Goal: Task Accomplishment & Management: Use online tool/utility

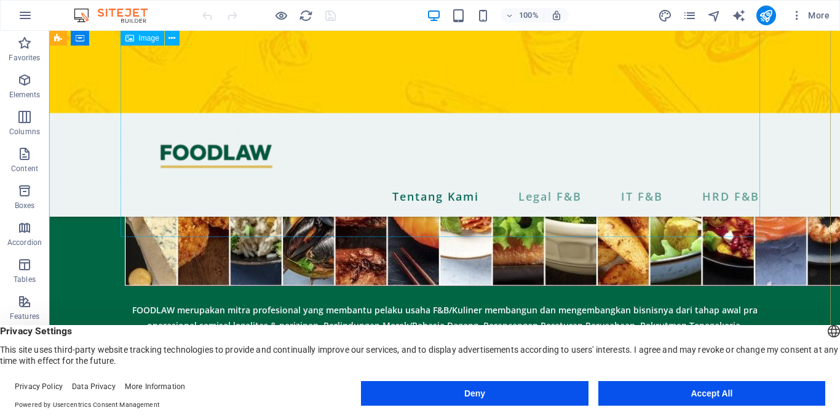
scroll to position [224, 0]
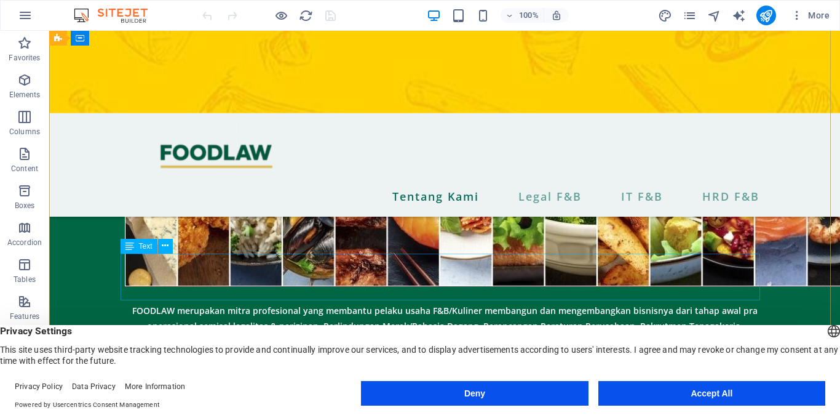
click at [129, 302] on div "FOODLAW merupakan mitra profesional yang membantu pelaku usaha F&B/Kuliner memb…" at bounding box center [445, 325] width 640 height 47
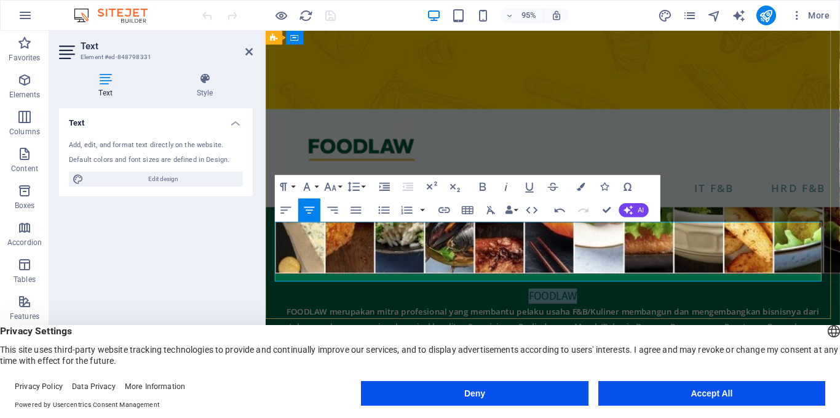
drag, startPoint x: 534, startPoint y: 236, endPoint x: 629, endPoint y: 236, distance: 95.3
click at [629, 302] on p "FOODLAW" at bounding box center [568, 310] width 585 height 16
click at [343, 188] on button "Font Size" at bounding box center [333, 186] width 22 height 23
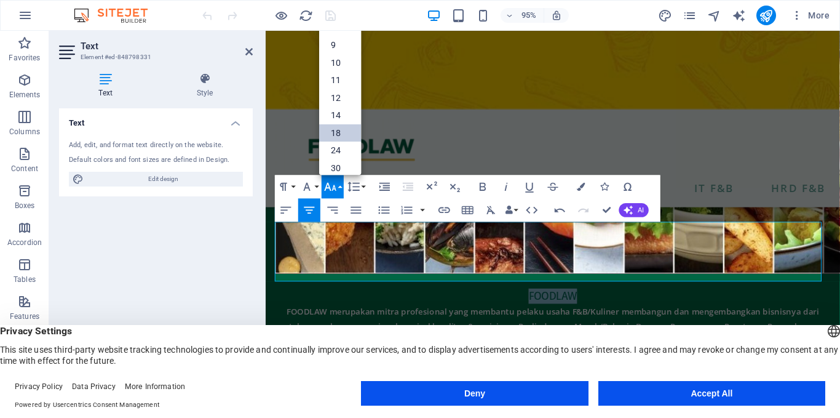
click at [338, 133] on link "18" at bounding box center [340, 133] width 42 height 18
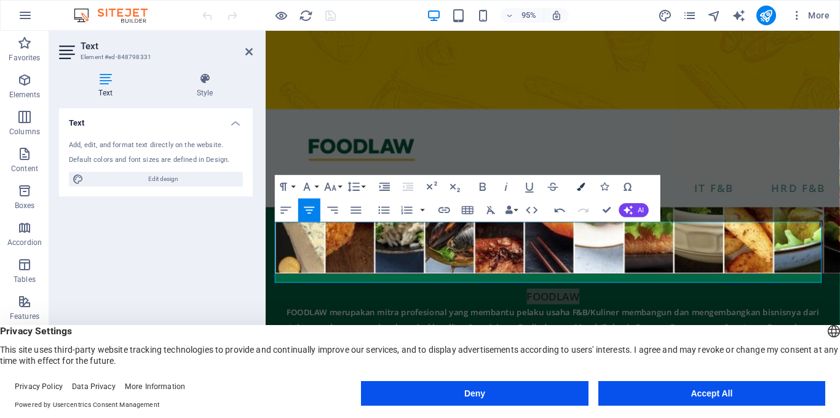
click at [579, 188] on icon "button" at bounding box center [581, 187] width 8 height 8
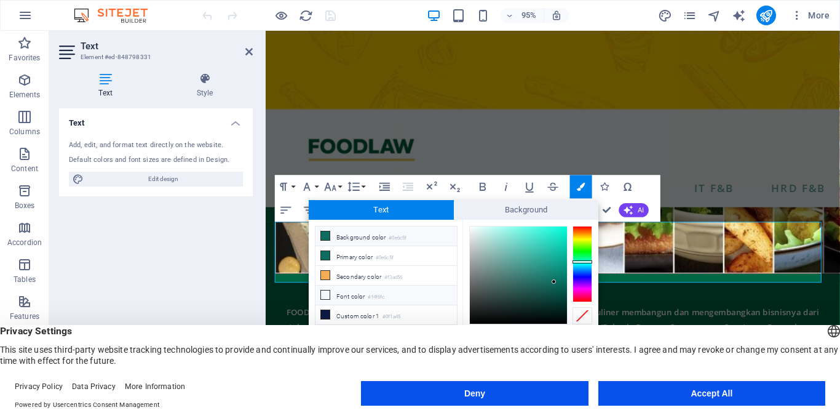
click at [350, 295] on li "Font color #f4f6fc" at bounding box center [385, 295] width 141 height 20
type input "#f4f6fc"
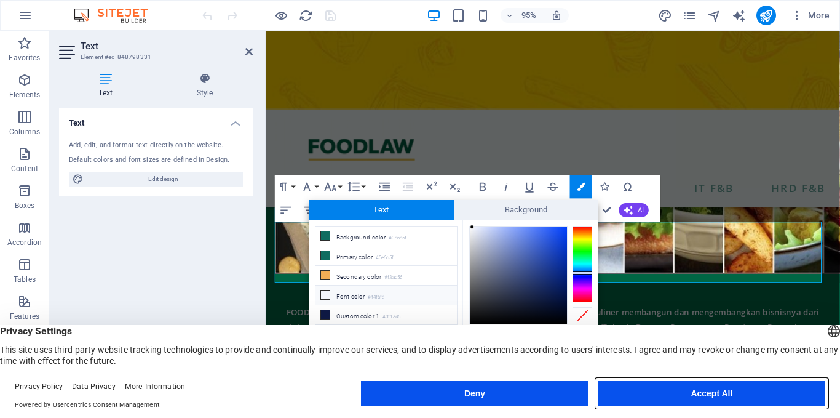
click at [652, 395] on button "Accept All" at bounding box center [711, 393] width 227 height 25
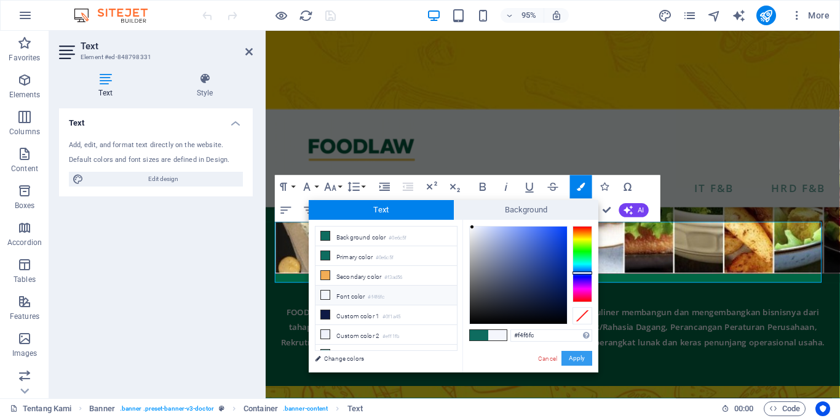
click at [573, 361] on button "Apply" at bounding box center [576, 358] width 31 height 15
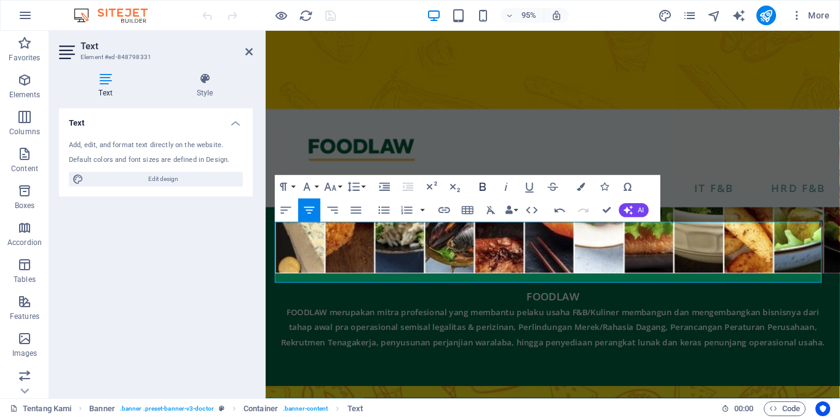
click at [481, 181] on icon "button" at bounding box center [483, 187] width 14 height 14
click at [529, 184] on icon "button" at bounding box center [530, 187] width 14 height 14
click at [317, 184] on button "Font Family" at bounding box center [309, 186] width 22 height 23
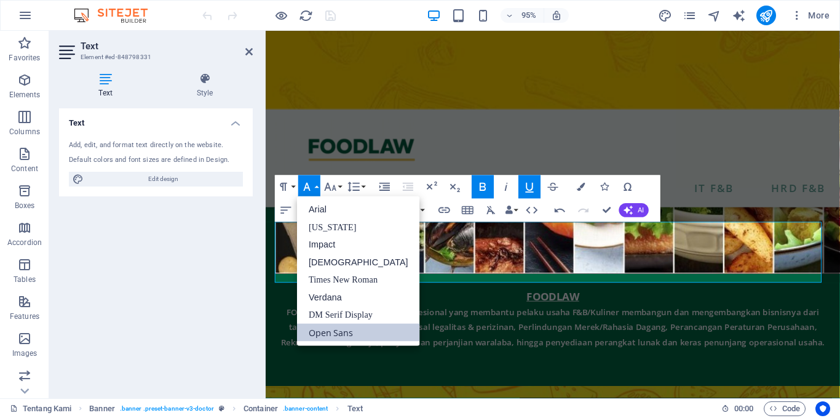
scroll to position [0, 0]
click at [321, 237] on link "Impact" at bounding box center [358, 245] width 123 height 18
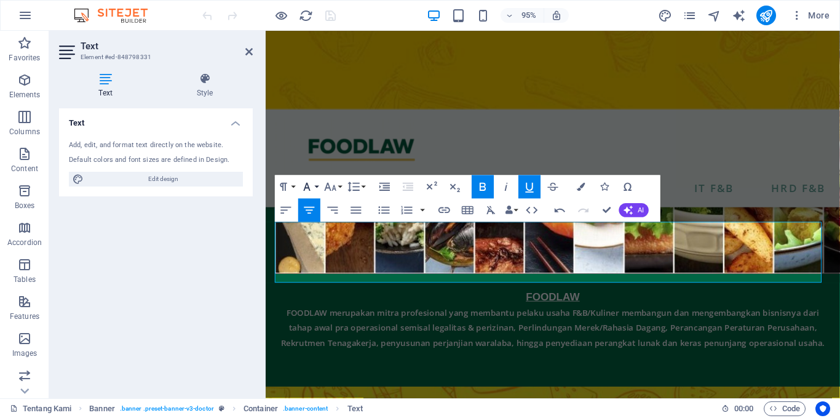
click at [316, 181] on button "Font Family" at bounding box center [309, 186] width 22 height 23
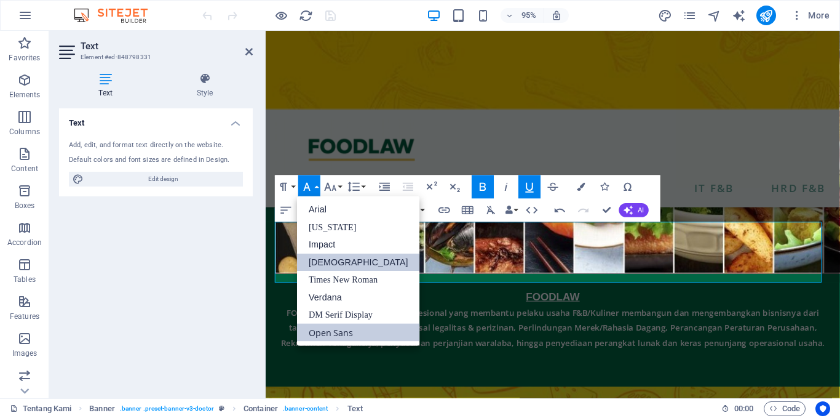
click at [327, 256] on link "[DEMOGRAPHIC_DATA]" at bounding box center [358, 262] width 123 height 18
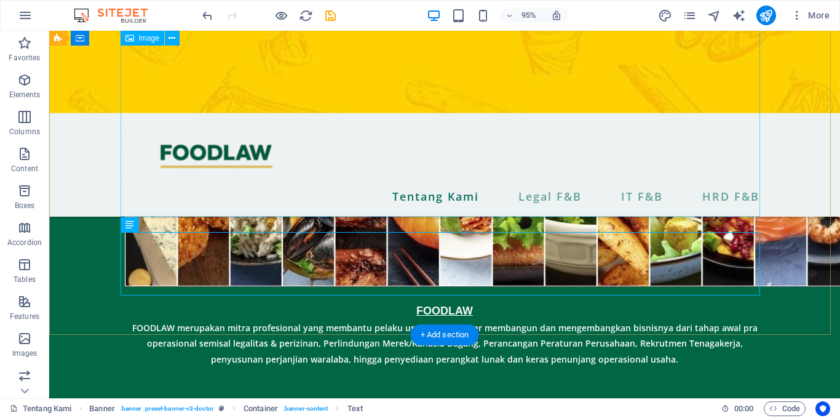
scroll to position [245, 0]
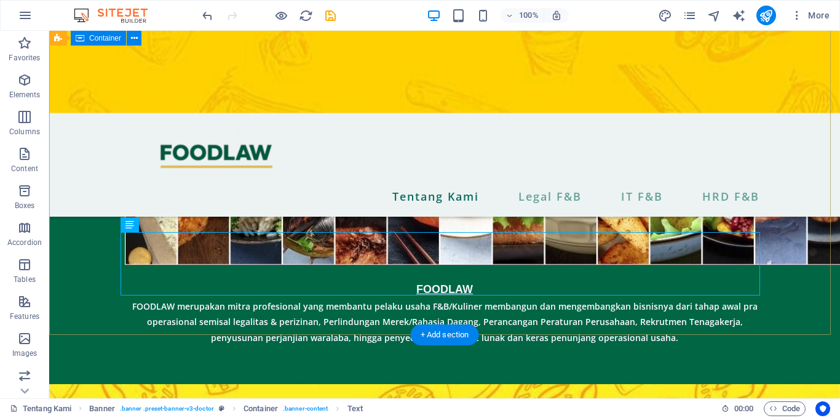
click at [820, 244] on div "Legal, Digital, Profesional – Satu Atap untuk Bisnis FnB Banyak pelaku usaha fo…" at bounding box center [444, 84] width 791 height 598
click at [742, 280] on div "FOODLAW FOODLAW merupakan mitra profesional yang membantu pelaku usaha F&B/Kuli…" at bounding box center [445, 312] width 640 height 65
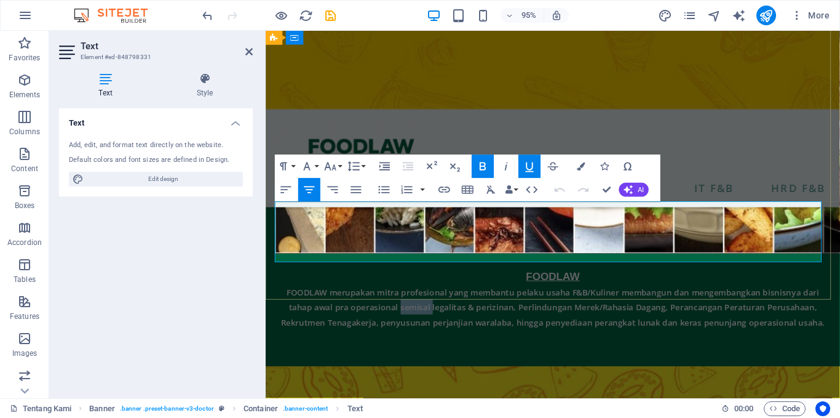
drag, startPoint x: 405, startPoint y: 252, endPoint x: 437, endPoint y: 248, distance: 32.1
click at [437, 300] on span "FOODLAW merupakan mitra profesional yang membantu pelaku usaha F&B/Kuliner memb…" at bounding box center [568, 321] width 573 height 43
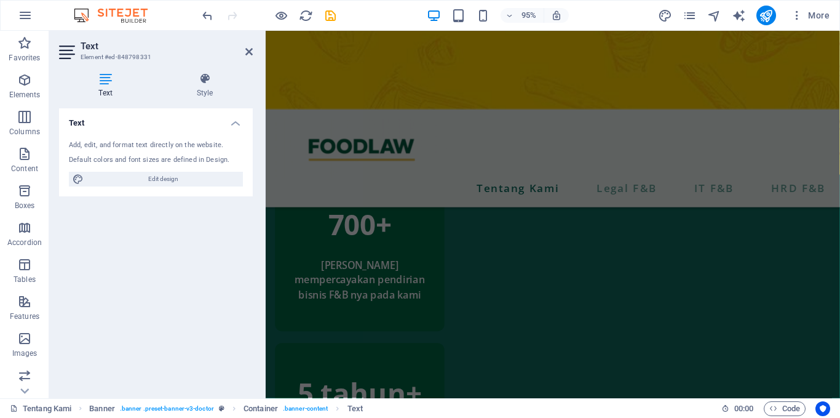
scroll to position [946, 0]
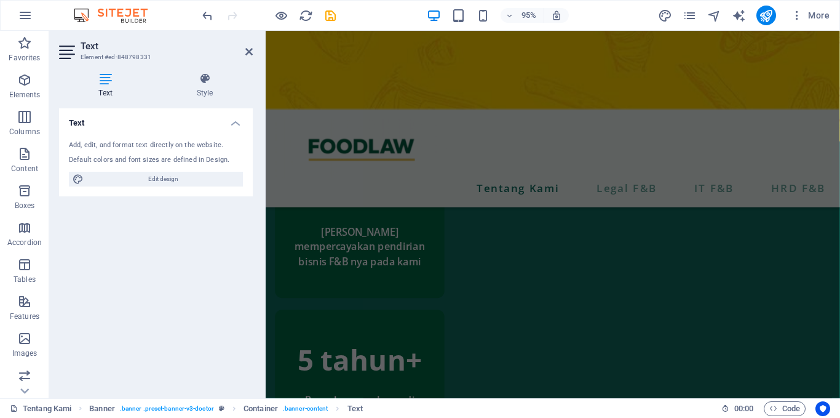
drag, startPoint x: 338, startPoint y: 253, endPoint x: 2, endPoint y: 350, distance: 349.4
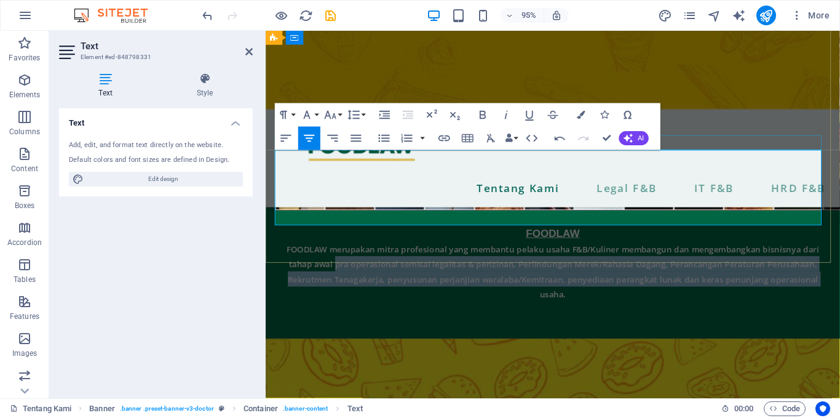
scroll to position [283, 0]
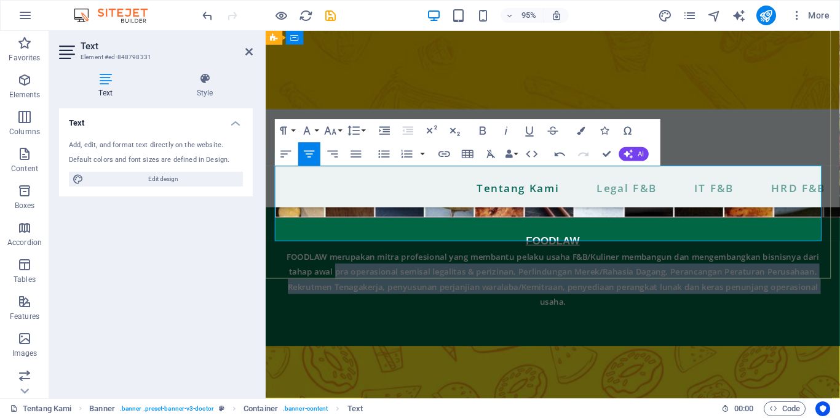
click at [406, 260] on p "FOODLAW merupakan mitra profesional yang membantu pelaku usaha F&B/Kuliner memb…" at bounding box center [568, 291] width 585 height 63
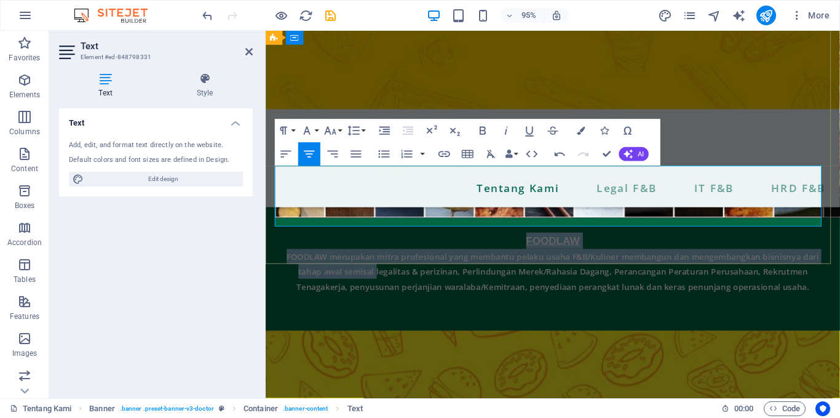
drag, startPoint x: 379, startPoint y: 209, endPoint x: 476, endPoint y: -10, distance: 239.5
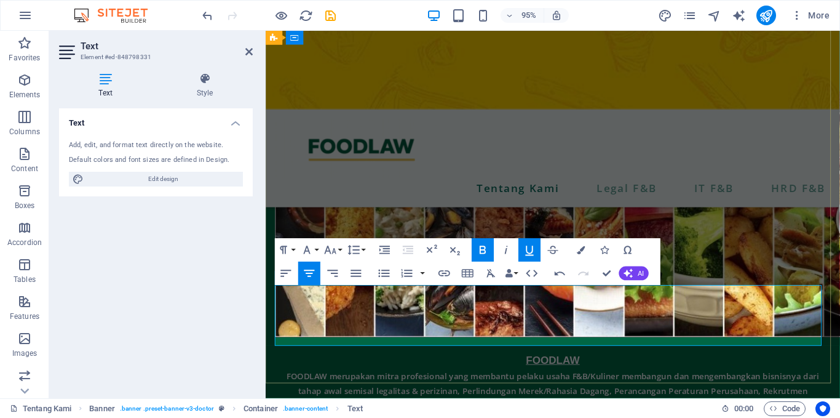
click at [708, 388] on span "FOODLAW merupakan mitra profesional yang membantu pelaku usaha F&B/Kuliner memb…" at bounding box center [568, 409] width 560 height 43
click at [731, 386] on p "FOODLAW merupakan mitra profesional yang membantu pelaku usaha F&B/Kuliner memb…" at bounding box center [568, 409] width 585 height 47
click at [462, 388] on span "FOODLAW merupakan mitra profesional yang membantu pelaku usaha F&B/Kuliner memb…" at bounding box center [568, 409] width 560 height 43
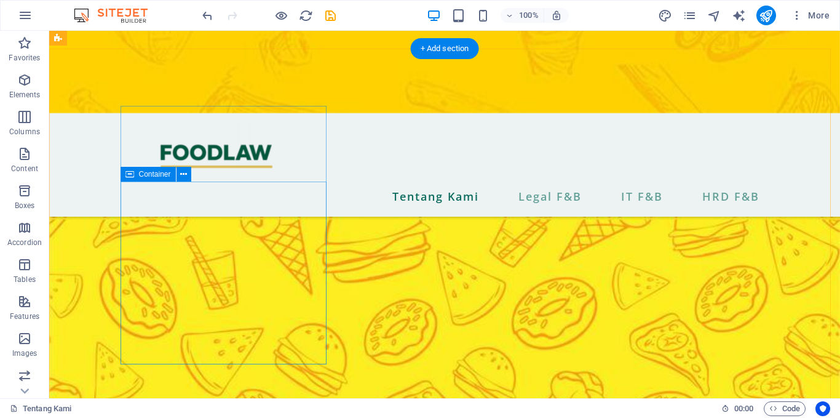
scroll to position [858, 0]
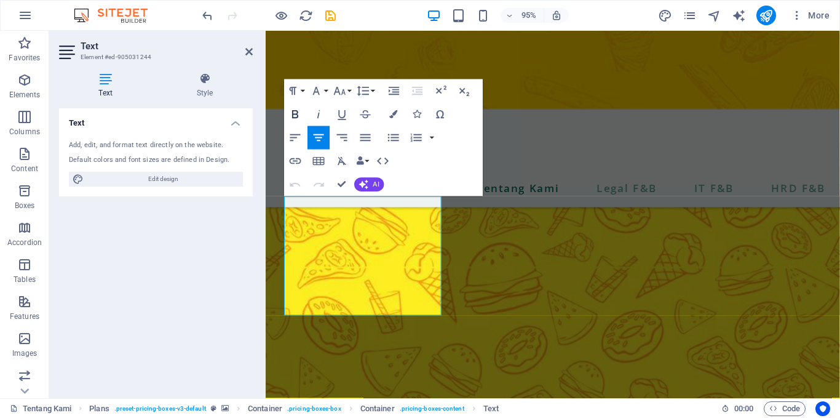
click at [299, 116] on icon "button" at bounding box center [295, 115] width 14 height 14
click at [327, 95] on button "Font Family" at bounding box center [318, 90] width 22 height 23
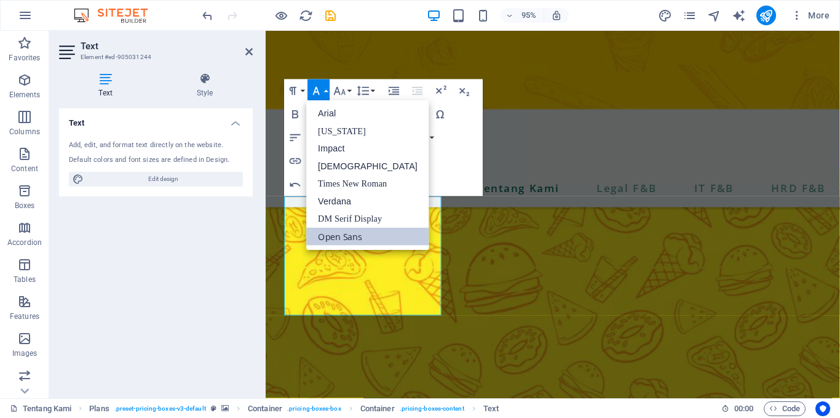
scroll to position [0, 0]
click at [342, 165] on link "[DEMOGRAPHIC_DATA]" at bounding box center [368, 166] width 123 height 18
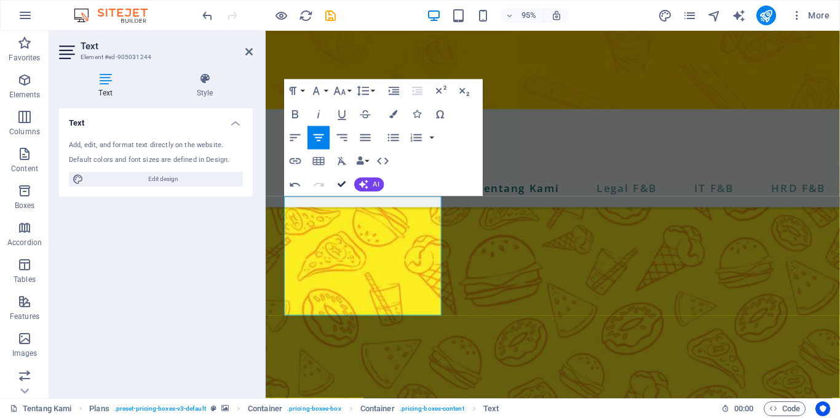
scroll to position [840, 0]
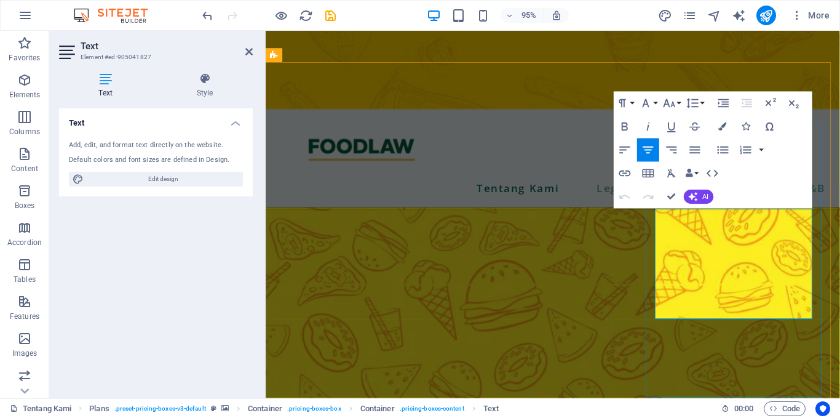
drag, startPoint x: 715, startPoint y: 279, endPoint x: 685, endPoint y: 279, distance: 30.1
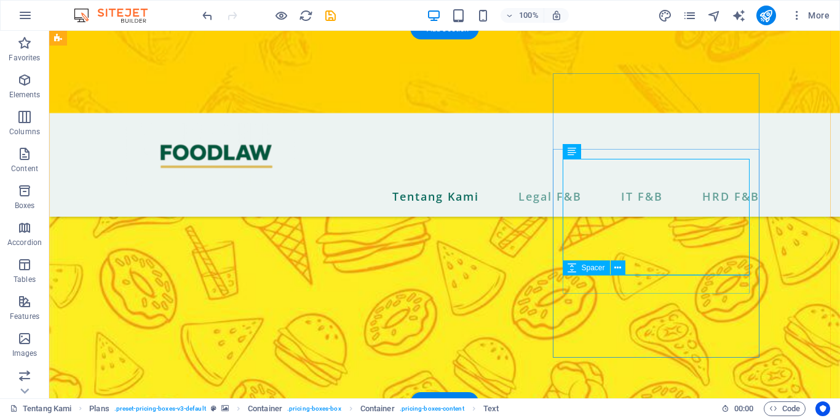
scroll to position [875, 0]
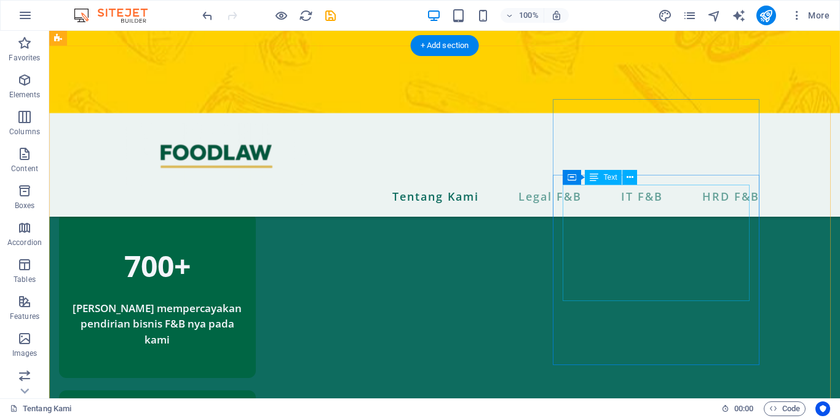
scroll to position [865, 0]
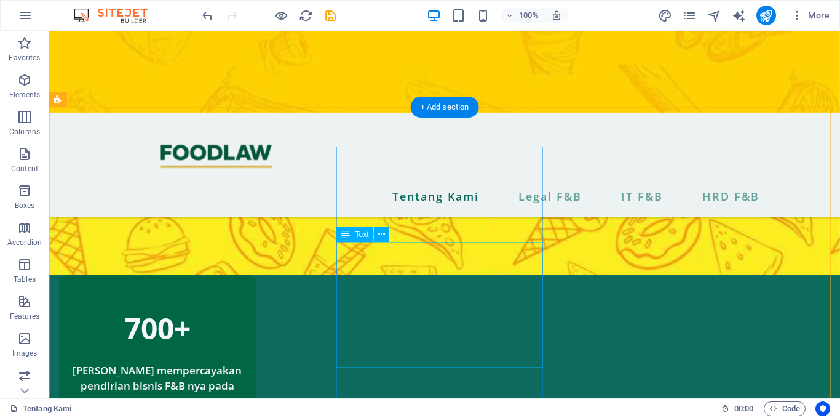
scroll to position [802, 0]
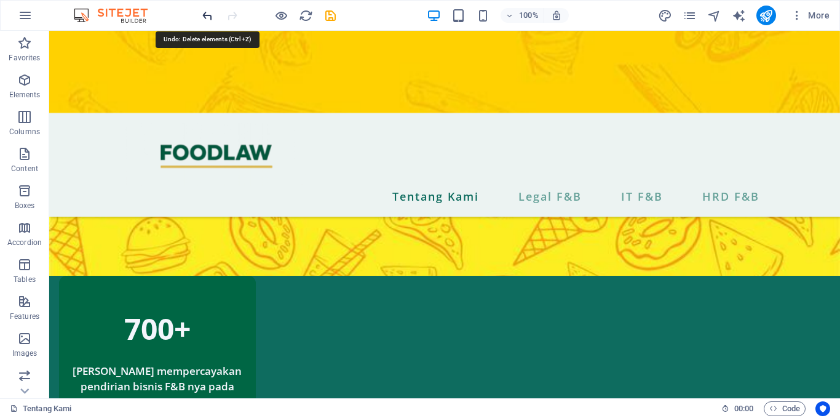
click at [210, 10] on icon "undo" at bounding box center [207, 16] width 14 height 14
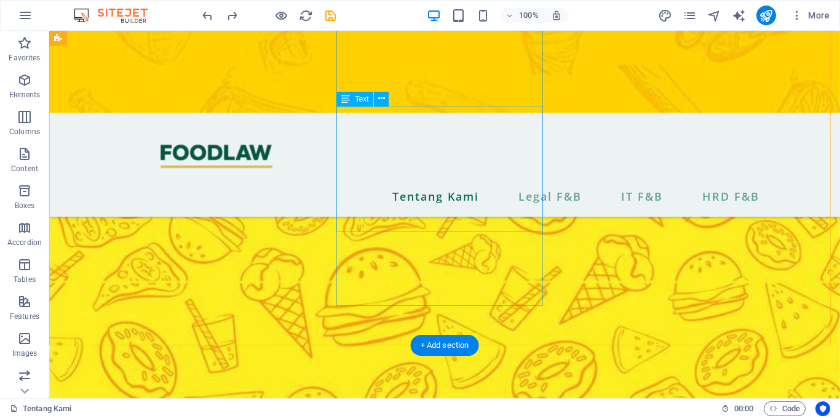
scroll to position [943, 0]
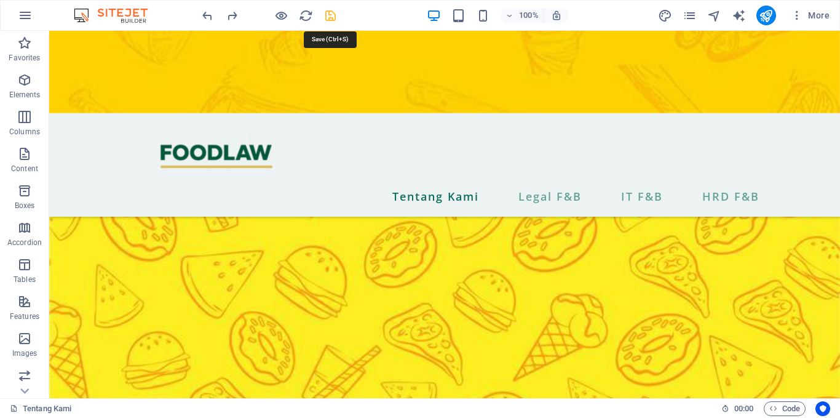
click at [331, 11] on icon "save" at bounding box center [330, 16] width 14 height 14
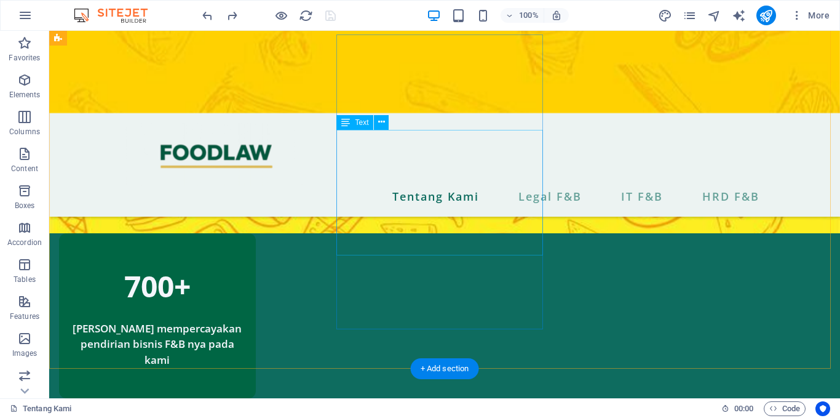
scroll to position [828, 0]
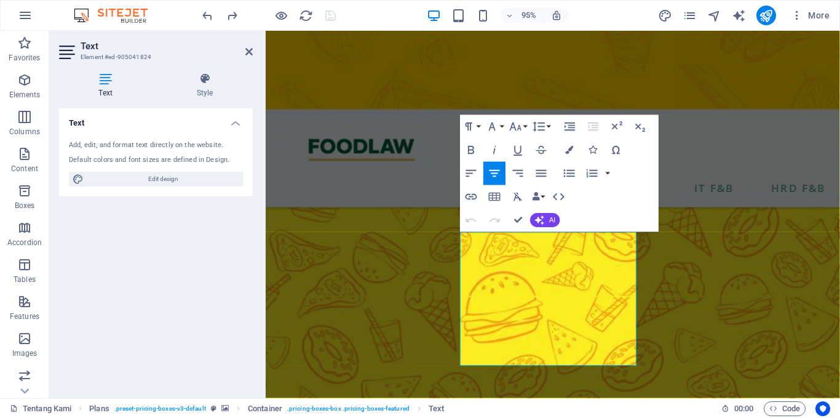
click at [506, 125] on div "Paragraph Format Normal Heading 1 Heading 2 Heading 3 Heading 4 Heading 5 Headi…" at bounding box center [507, 126] width 93 height 23
click at [502, 125] on button "Font Family" at bounding box center [495, 126] width 22 height 23
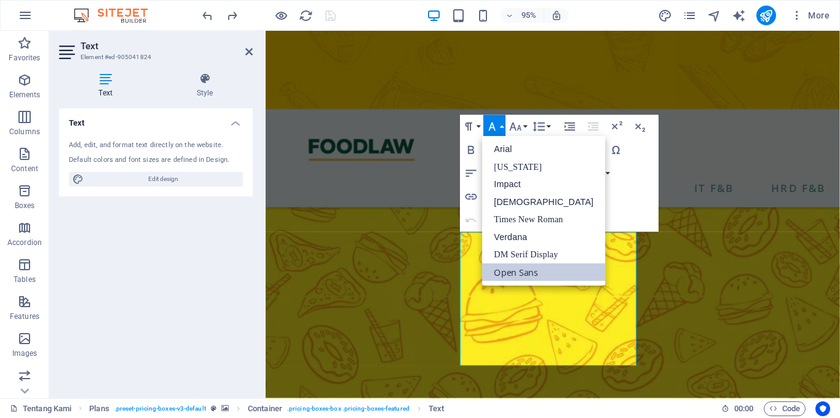
scroll to position [0, 0]
click at [511, 205] on link "[DEMOGRAPHIC_DATA]" at bounding box center [544, 202] width 123 height 18
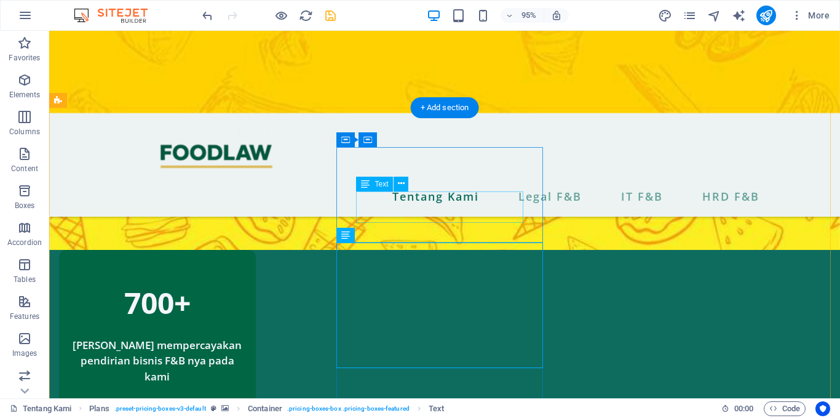
scroll to position [802, 0]
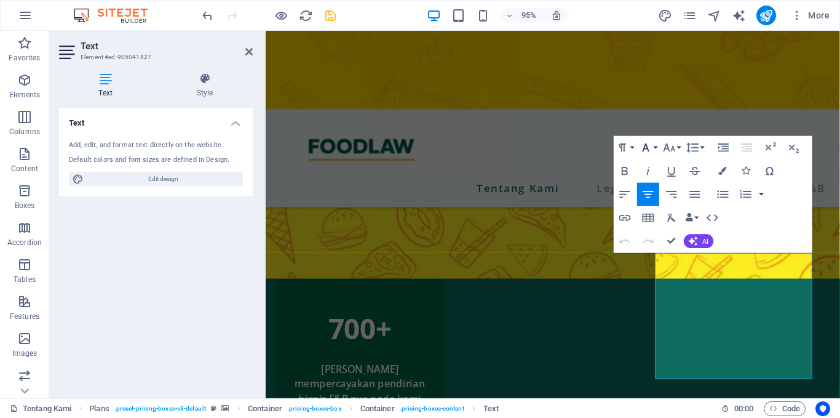
click at [656, 146] on button "Font Family" at bounding box center [648, 147] width 22 height 23
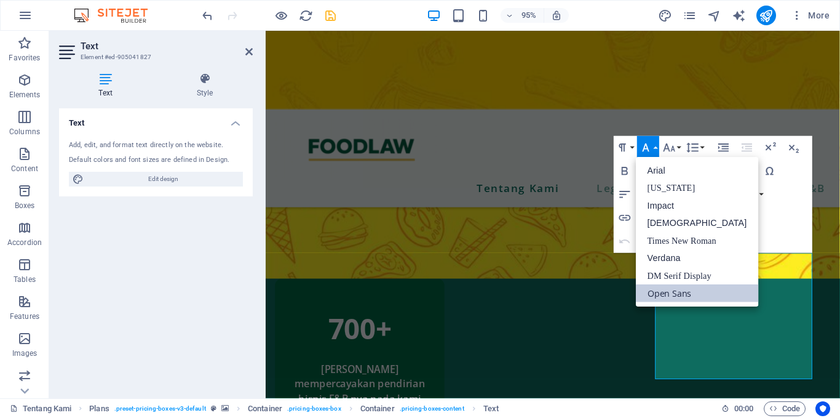
scroll to position [0, 0]
click at [664, 219] on link "[DEMOGRAPHIC_DATA]" at bounding box center [697, 223] width 123 height 18
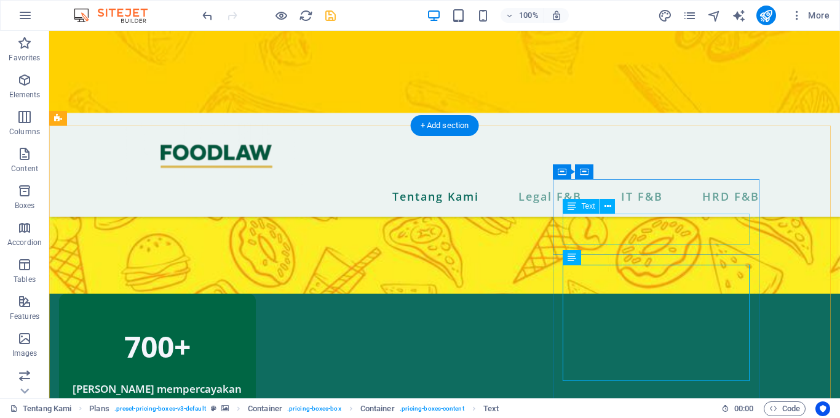
scroll to position [879, 0]
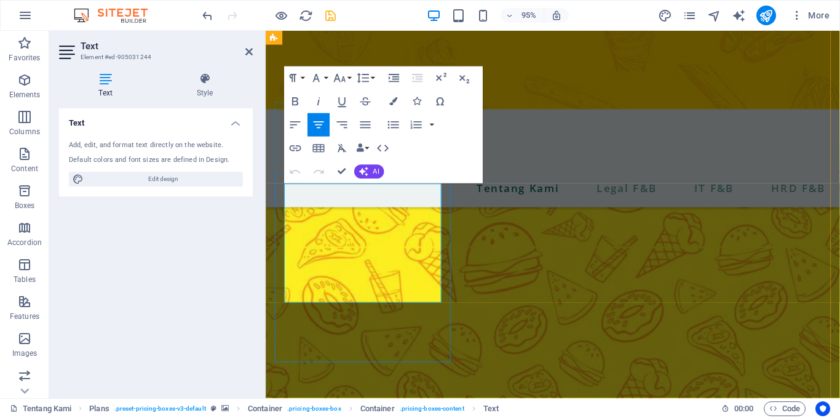
drag, startPoint x: 378, startPoint y: 276, endPoint x: 333, endPoint y: 292, distance: 48.2
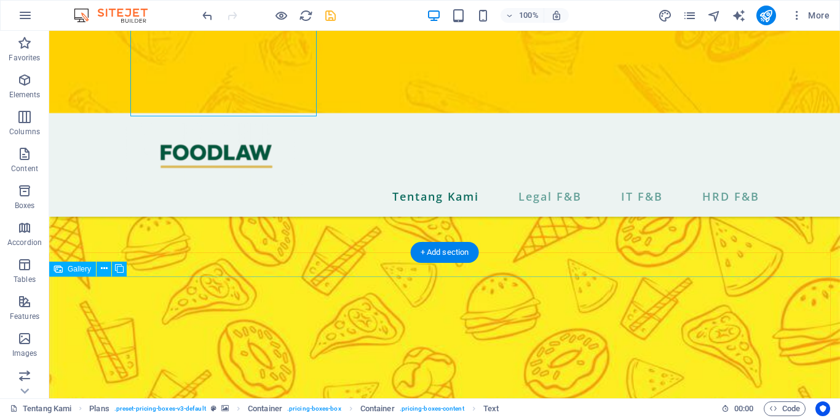
scroll to position [929, 0]
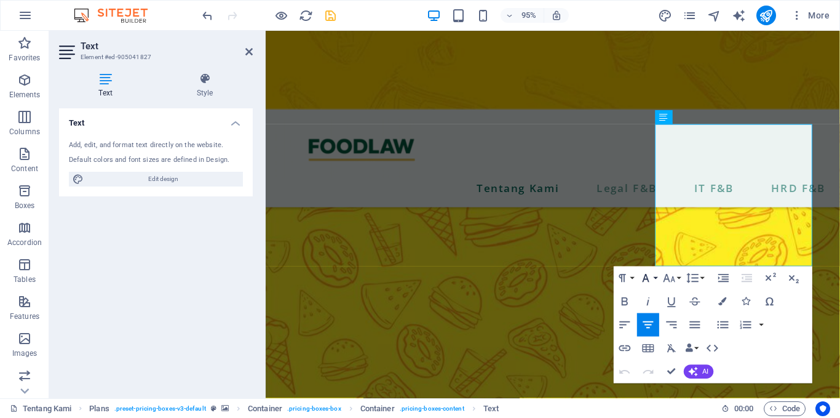
click at [651, 279] on icon "button" at bounding box center [646, 278] width 14 height 14
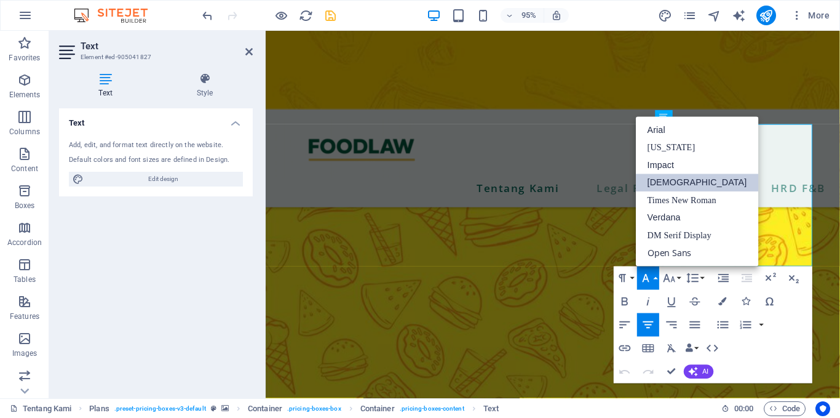
scroll to position [0, 0]
click at [685, 186] on link "[DEMOGRAPHIC_DATA]" at bounding box center [697, 182] width 123 height 17
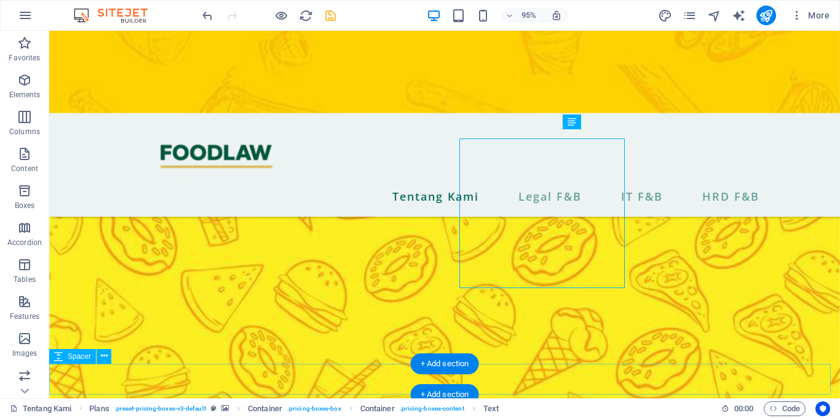
scroll to position [919, 0]
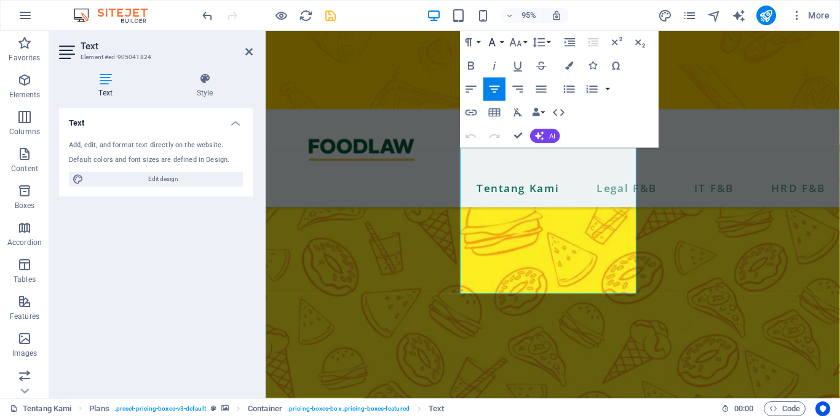
click at [496, 46] on icon "button" at bounding box center [492, 43] width 14 height 14
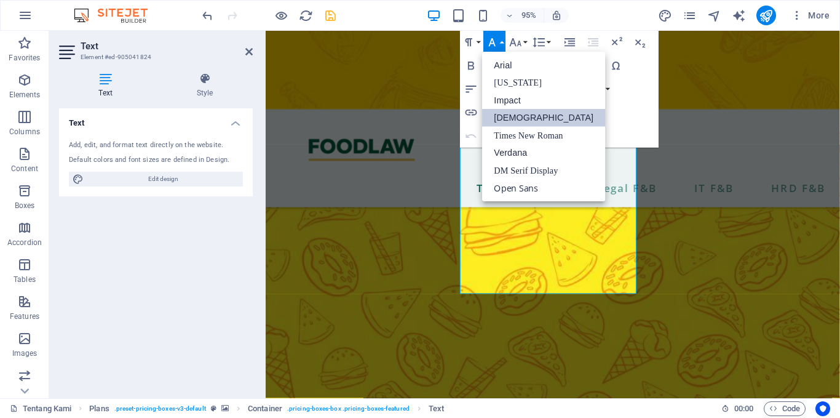
scroll to position [0, 0]
click at [512, 110] on link "[DEMOGRAPHIC_DATA]" at bounding box center [544, 118] width 123 height 18
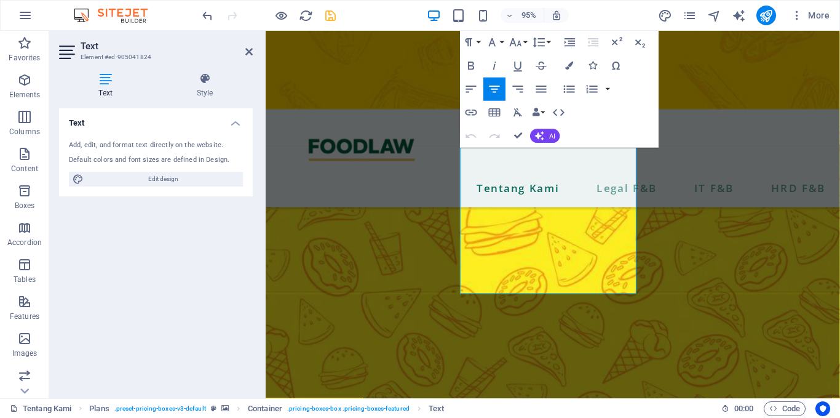
click at [512, 110] on div "Paragraph Format Normal Heading 1 Heading 2 Heading 3 Heading 4 Heading 5 Headi…" at bounding box center [560, 89] width 199 height 117
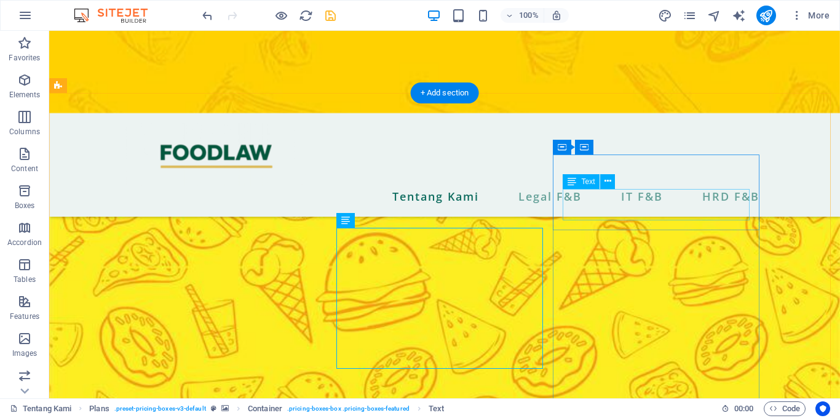
scroll to position [920, 0]
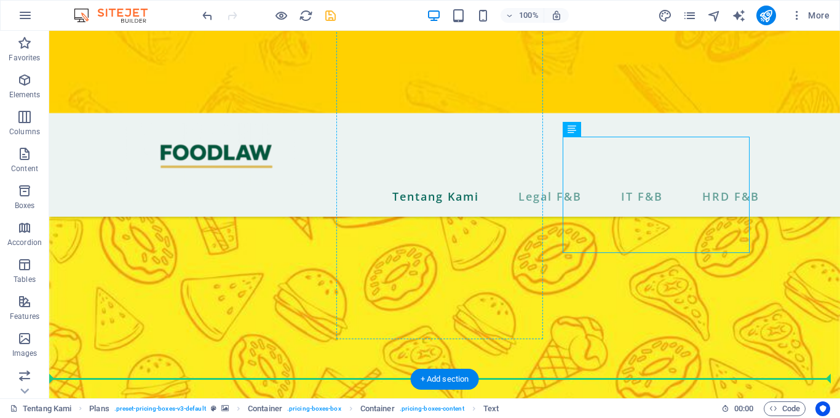
drag, startPoint x: 652, startPoint y: 202, endPoint x: 323, endPoint y: 245, distance: 331.2
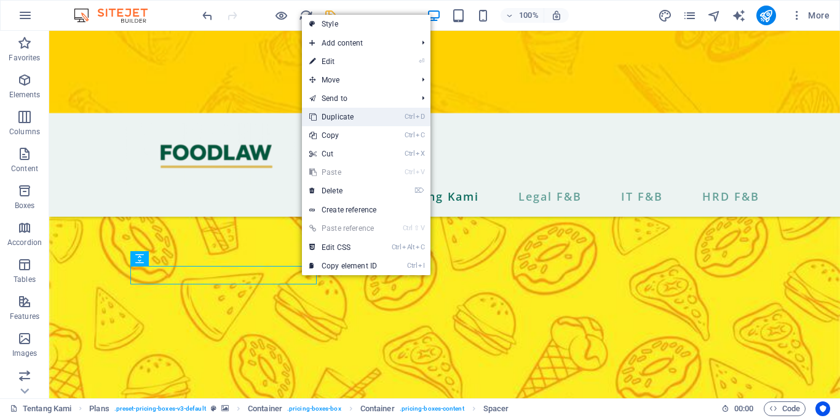
click at [342, 120] on link "Ctrl D Duplicate" at bounding box center [343, 117] width 82 height 18
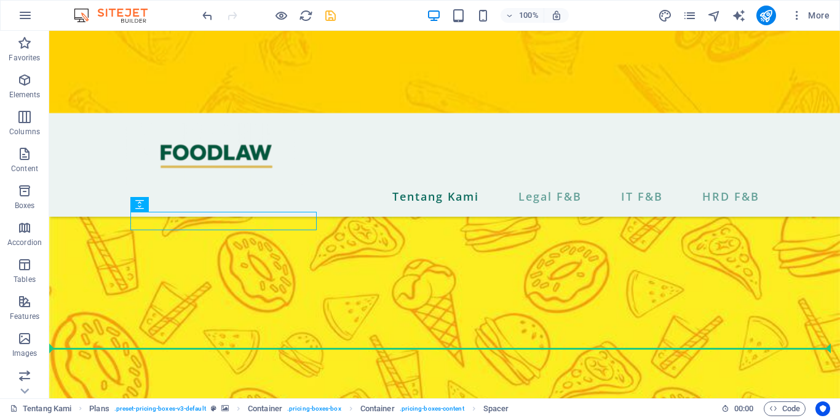
scroll to position [1370, 0]
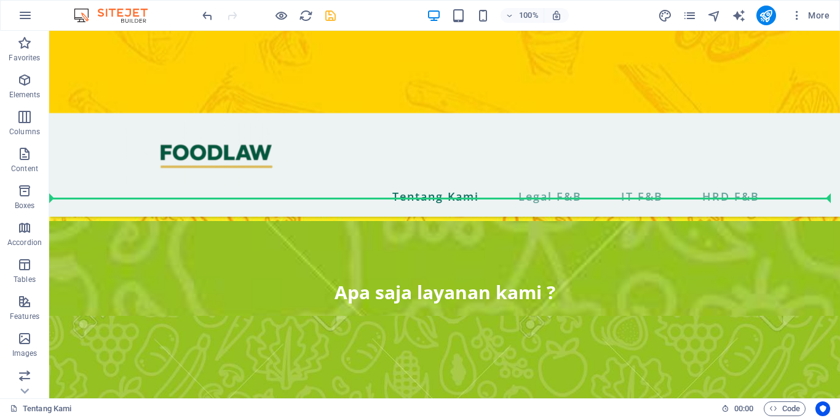
drag, startPoint x: 284, startPoint y: 282, endPoint x: 653, endPoint y: 221, distance: 374.0
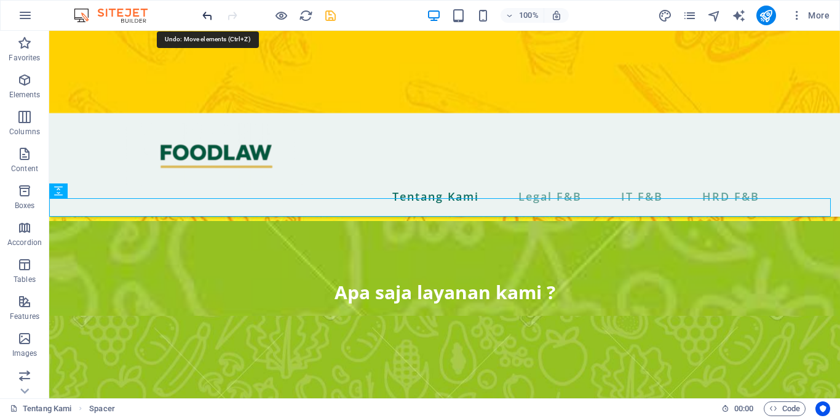
click at [205, 16] on icon "undo" at bounding box center [207, 16] width 14 height 14
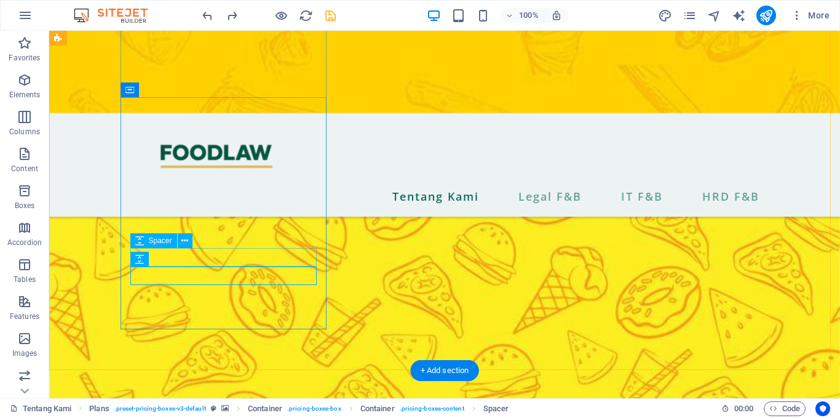
scroll to position [910, 0]
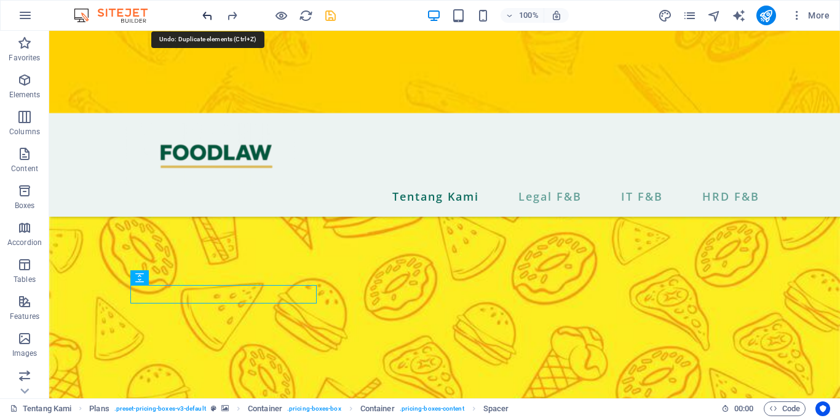
click at [207, 14] on icon "undo" at bounding box center [207, 16] width 14 height 14
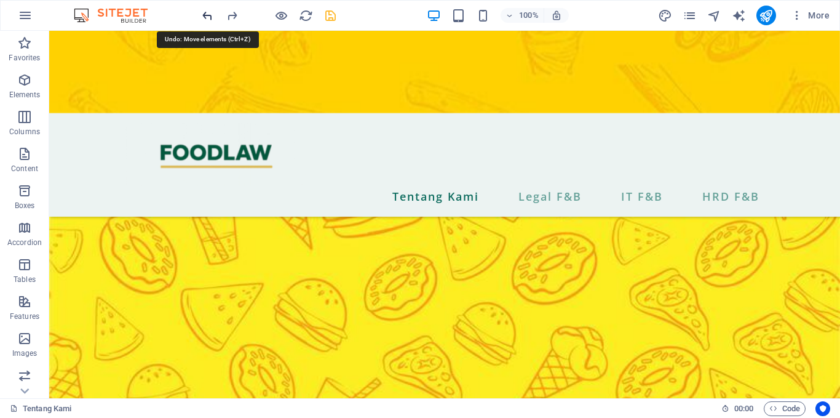
click at [207, 14] on icon "undo" at bounding box center [207, 16] width 14 height 14
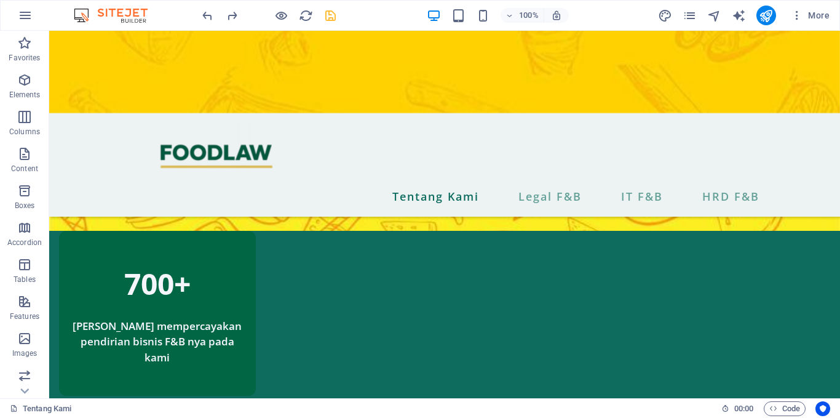
scroll to position [847, 0]
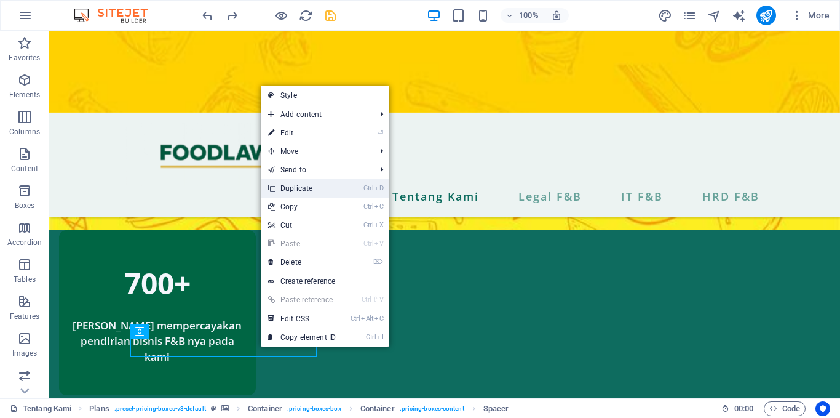
click at [298, 188] on link "Ctrl D Duplicate" at bounding box center [302, 188] width 82 height 18
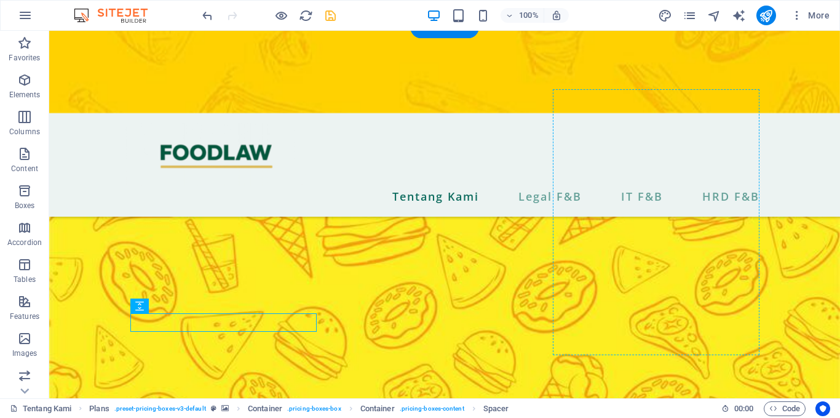
scroll to position [884, 0]
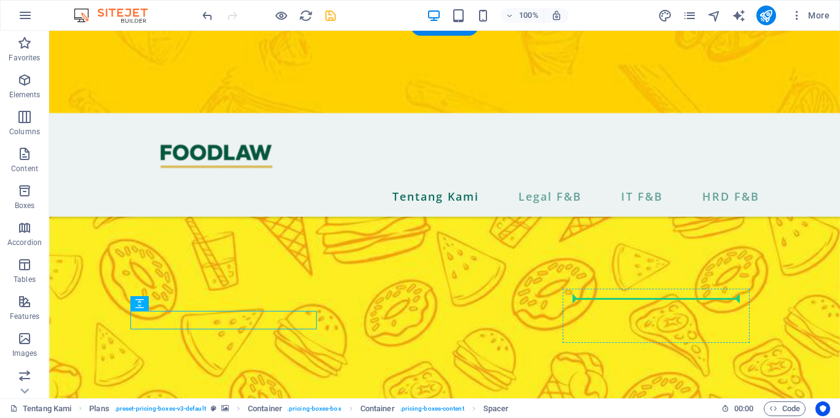
drag, startPoint x: 282, startPoint y: 356, endPoint x: 659, endPoint y: 301, distance: 381.0
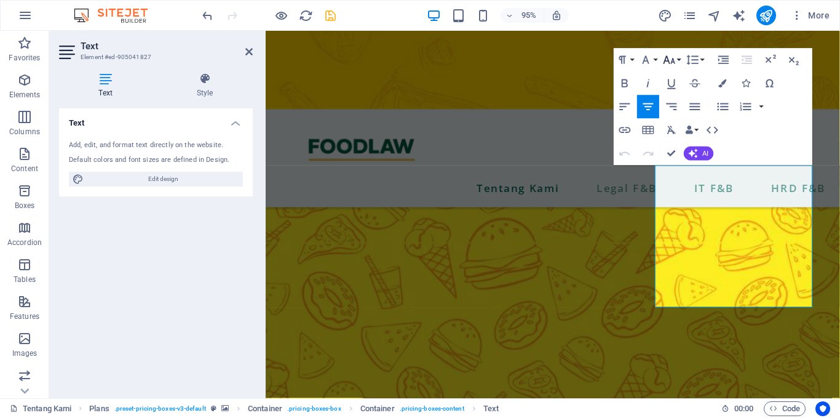
click at [678, 64] on button "Font Size" at bounding box center [671, 60] width 22 height 23
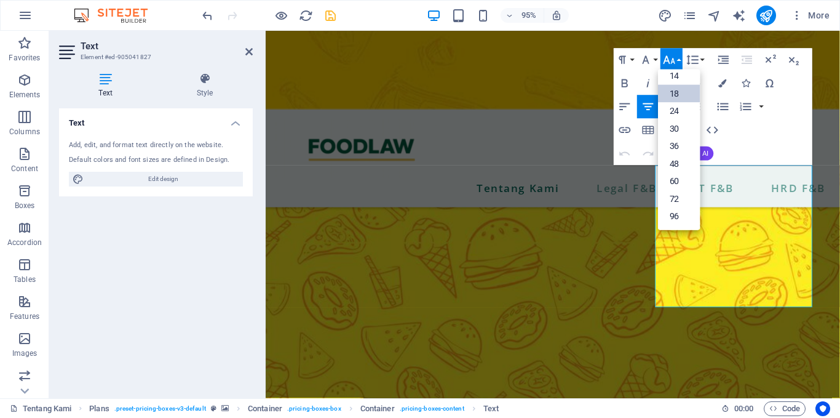
scroll to position [99, 0]
click at [679, 79] on link "14" at bounding box center [679, 77] width 42 height 18
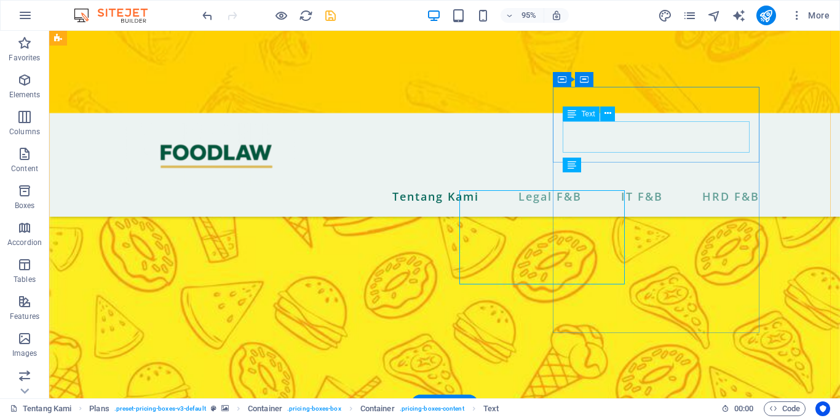
scroll to position [894, 0]
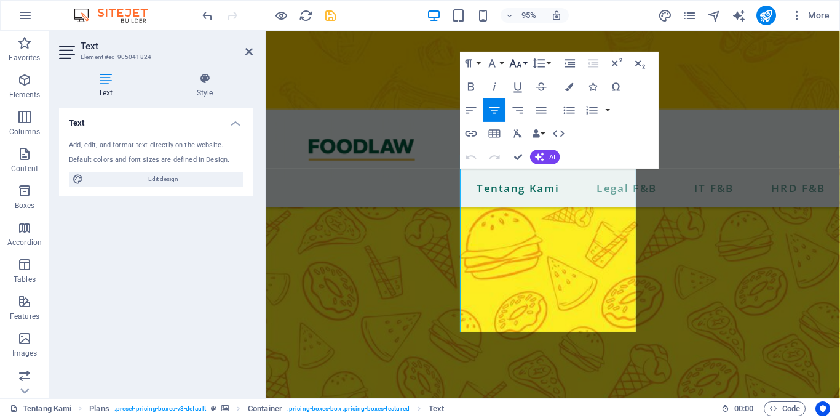
click at [522, 63] on icon "button" at bounding box center [516, 64] width 14 height 14
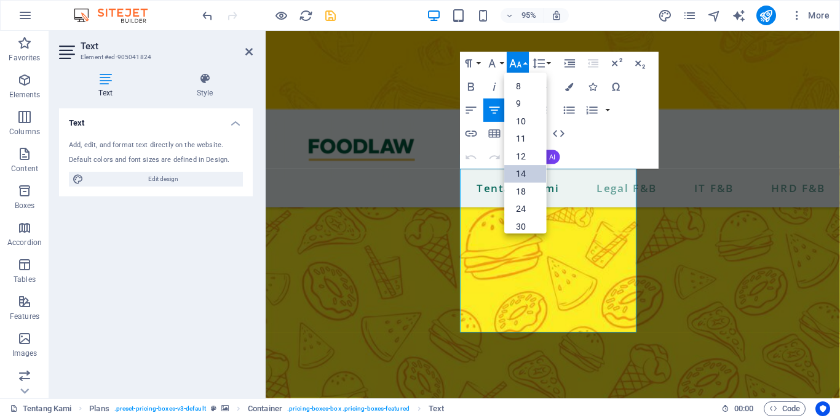
click at [520, 175] on link "14" at bounding box center [526, 174] width 42 height 18
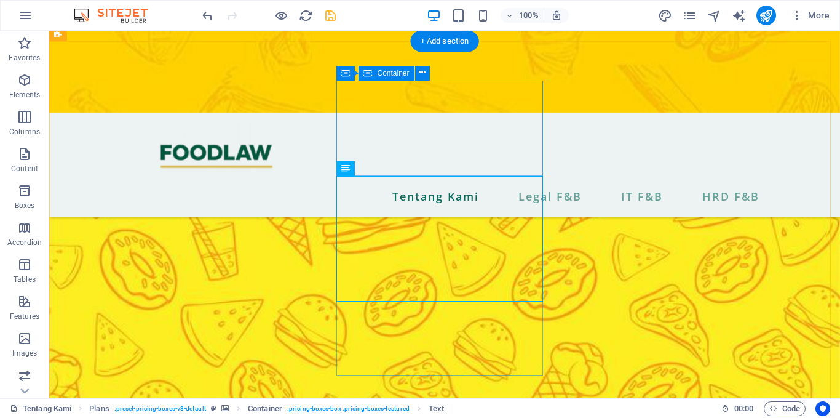
scroll to position [868, 0]
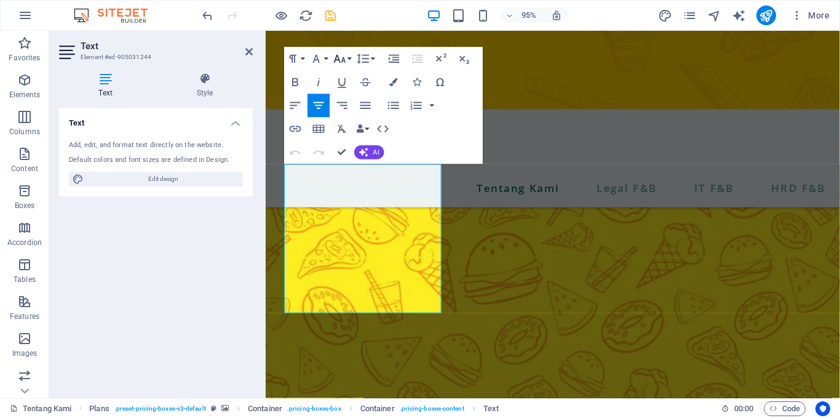
click at [349, 63] on button "Font Size" at bounding box center [342, 58] width 22 height 23
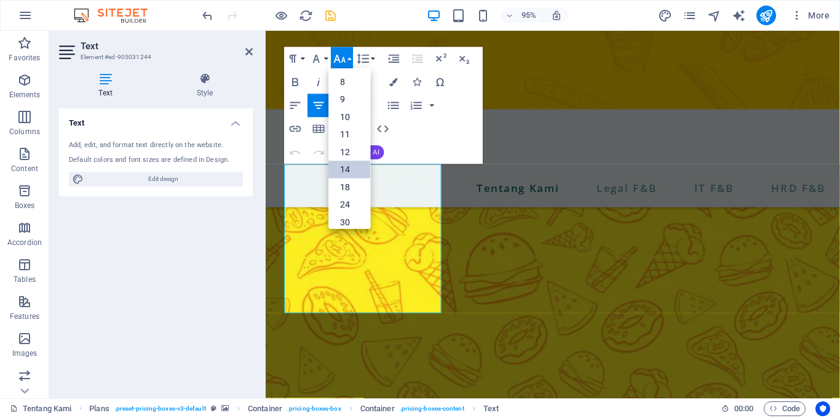
click at [351, 164] on link "14" at bounding box center [350, 170] width 42 height 18
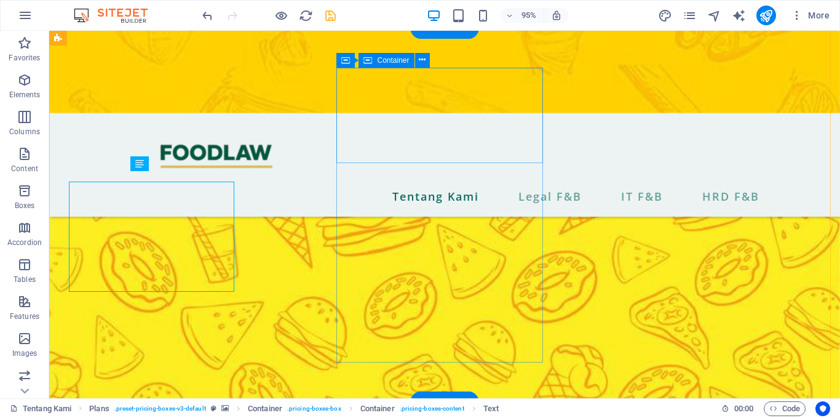
scroll to position [881, 0]
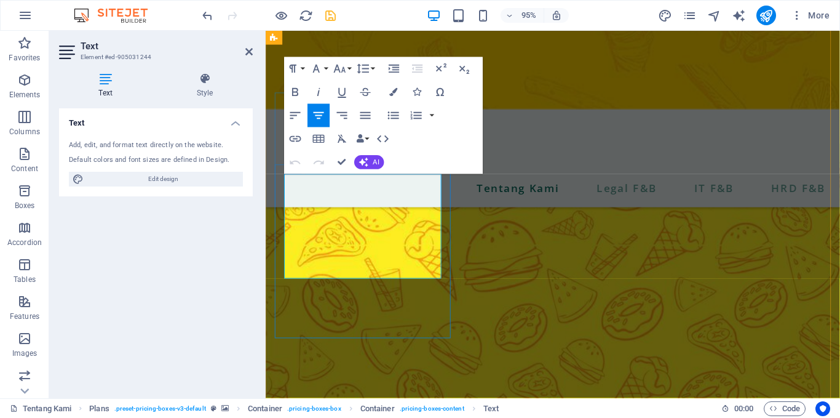
drag, startPoint x: 379, startPoint y: 232, endPoint x: 343, endPoint y: 239, distance: 37.6
drag, startPoint x: 406, startPoint y: 236, endPoint x: 333, endPoint y: 256, distance: 75.9
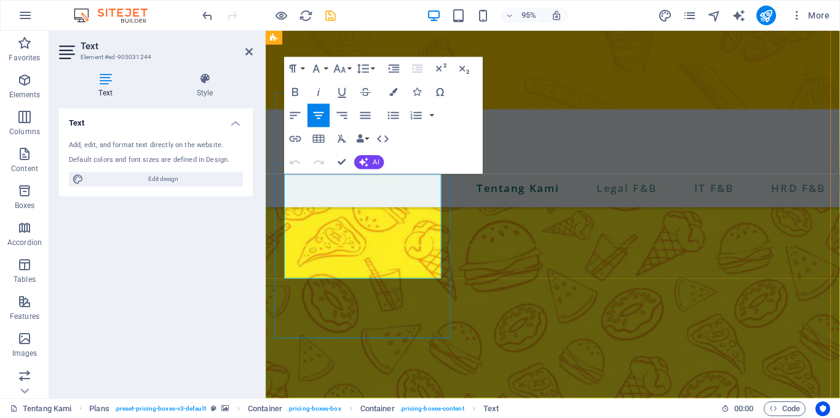
click at [252, 51] on icon at bounding box center [248, 52] width 7 height 10
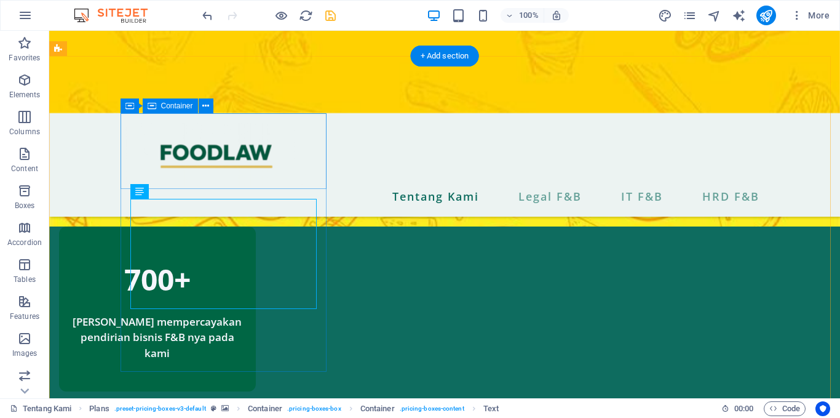
scroll to position [854, 0]
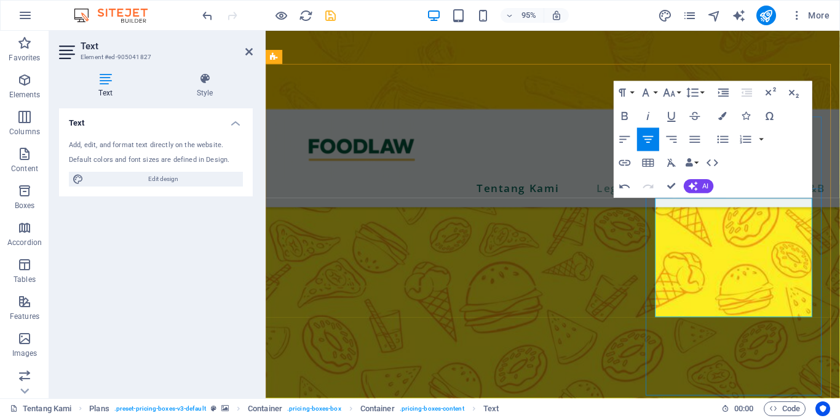
scroll to position [831, 0]
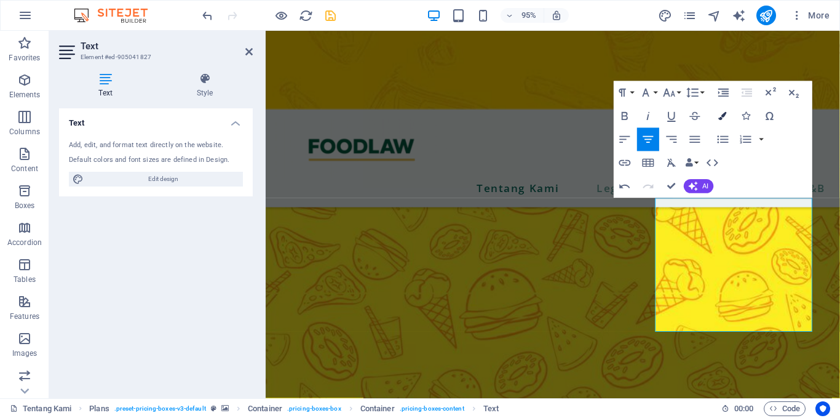
click at [726, 113] on icon "button" at bounding box center [723, 116] width 8 height 8
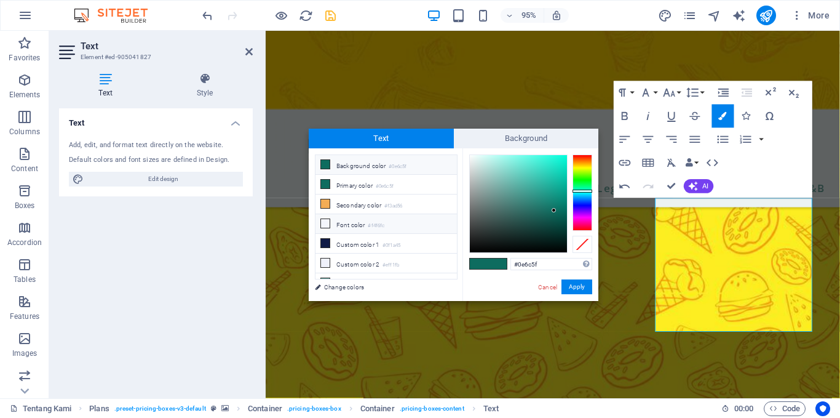
click at [362, 220] on li "Font color #f4f6fc" at bounding box center [385, 224] width 141 height 20
type input "#f4f6fc"
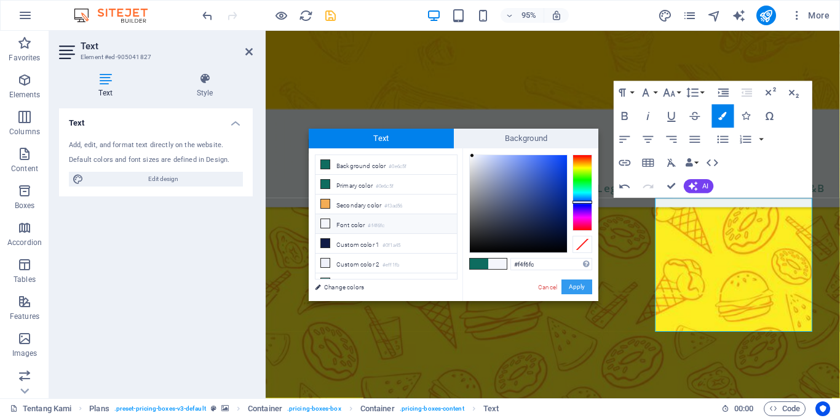
click at [579, 285] on button "Apply" at bounding box center [576, 286] width 31 height 15
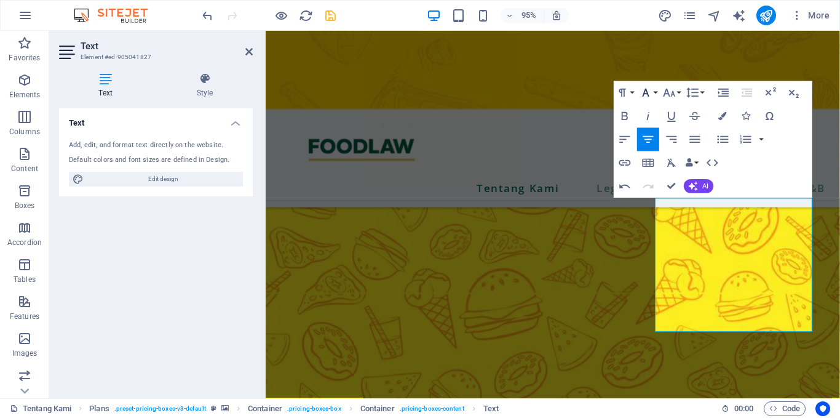
click at [655, 92] on button "Font Family" at bounding box center [648, 92] width 22 height 23
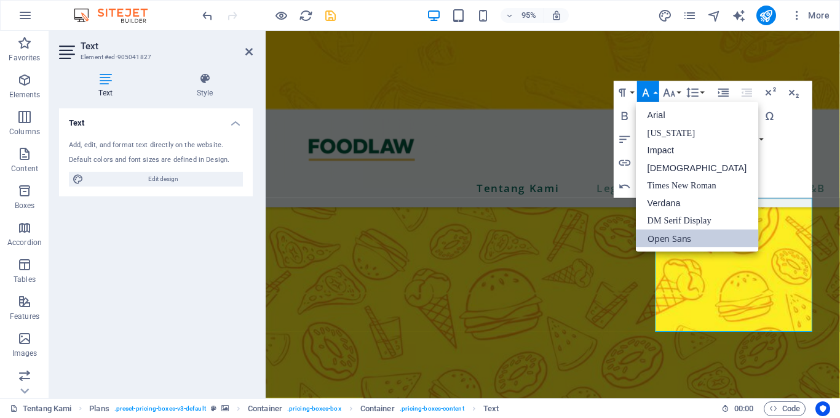
scroll to position [0, 0]
click at [673, 170] on link "[DEMOGRAPHIC_DATA]" at bounding box center [697, 168] width 123 height 18
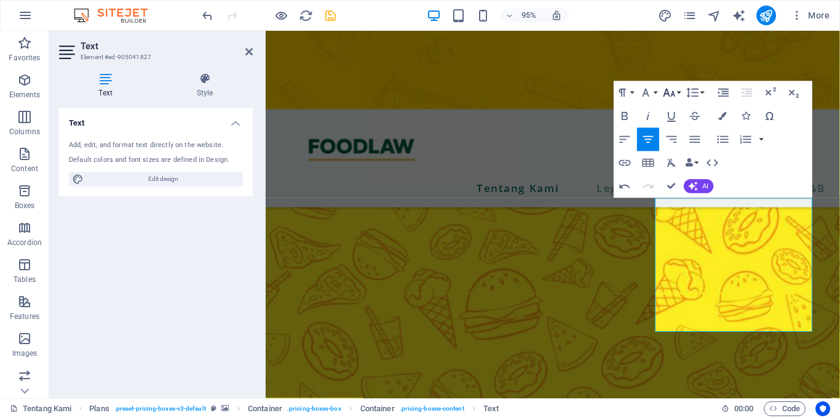
click at [679, 92] on button "Font Size" at bounding box center [671, 92] width 22 height 23
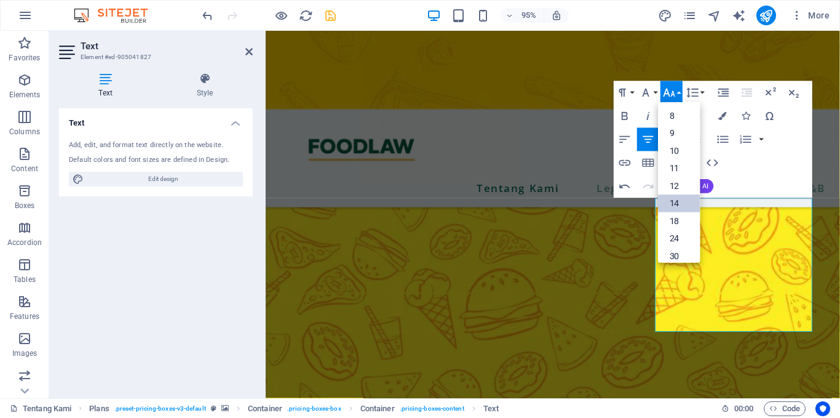
click at [684, 196] on link "14" at bounding box center [679, 203] width 42 height 18
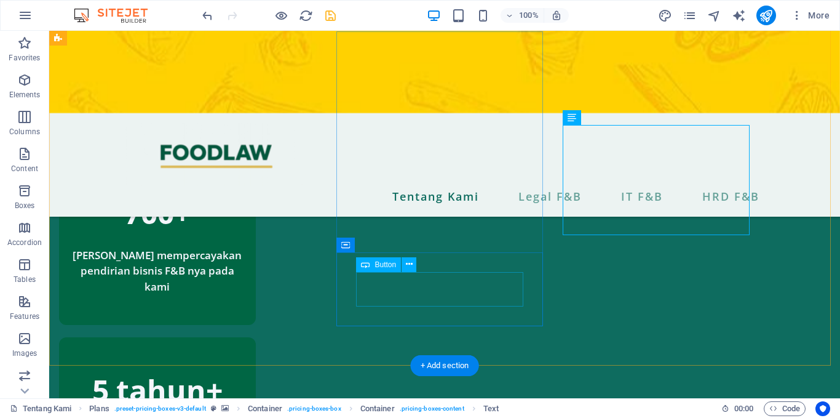
scroll to position [801, 0]
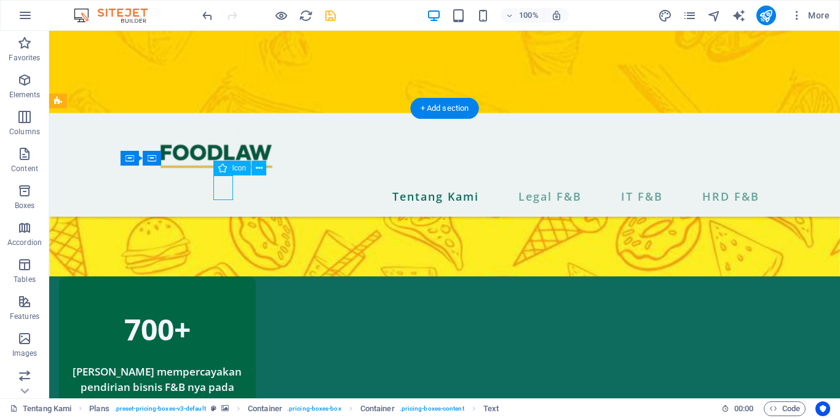
select select "xMidYMid"
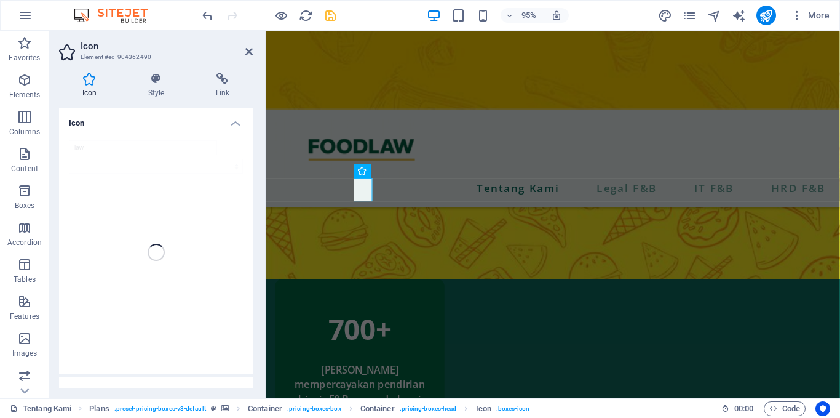
click at [226, 177] on div "law" at bounding box center [156, 252] width 194 height 244
click at [250, 53] on icon at bounding box center [248, 52] width 7 height 10
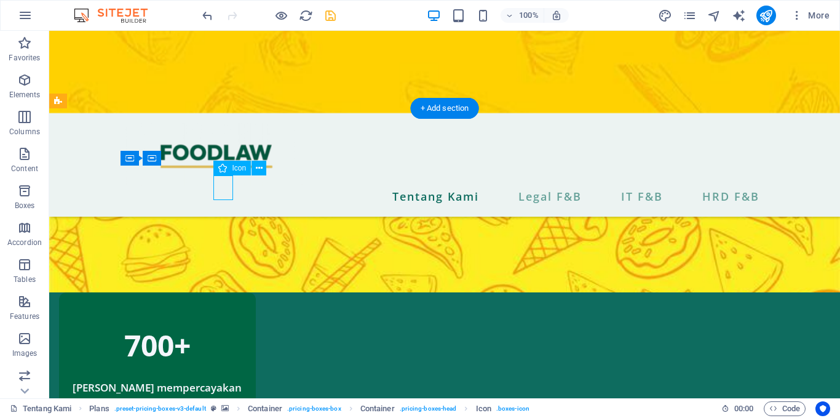
select select "xMidYMid"
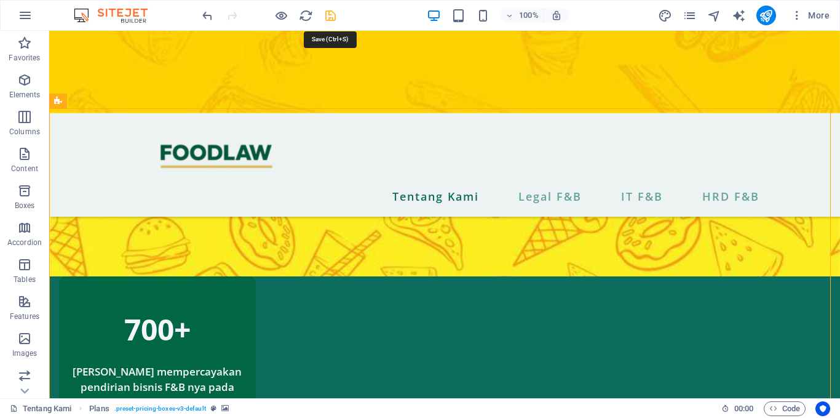
click at [330, 11] on icon "save" at bounding box center [330, 16] width 14 height 14
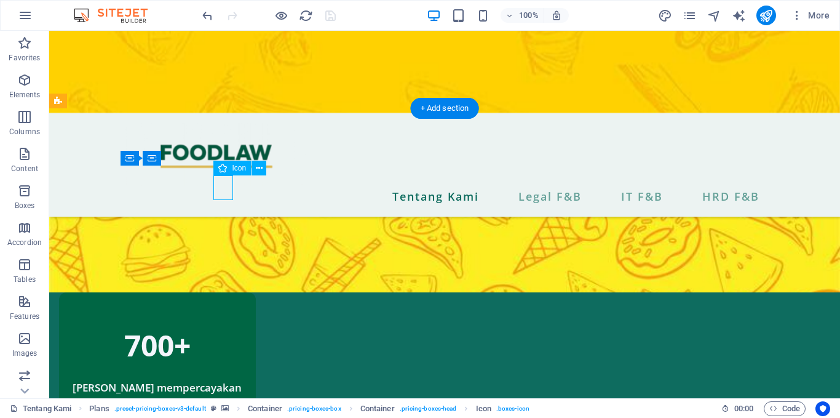
select select "xMidYMid"
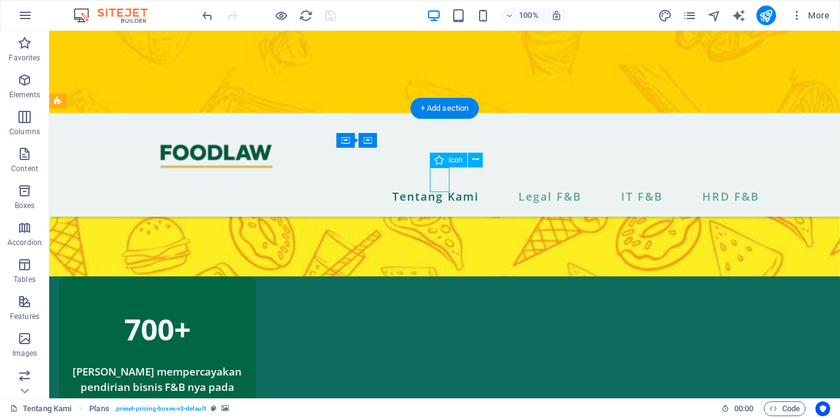
select select "xMidYMid"
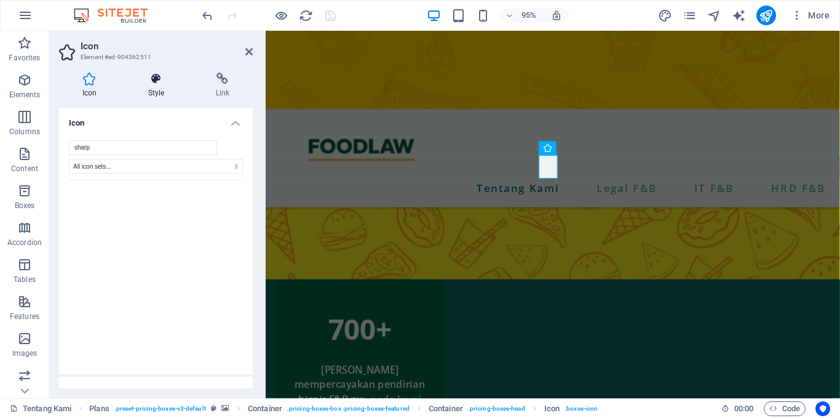
click at [156, 83] on icon at bounding box center [156, 79] width 63 height 12
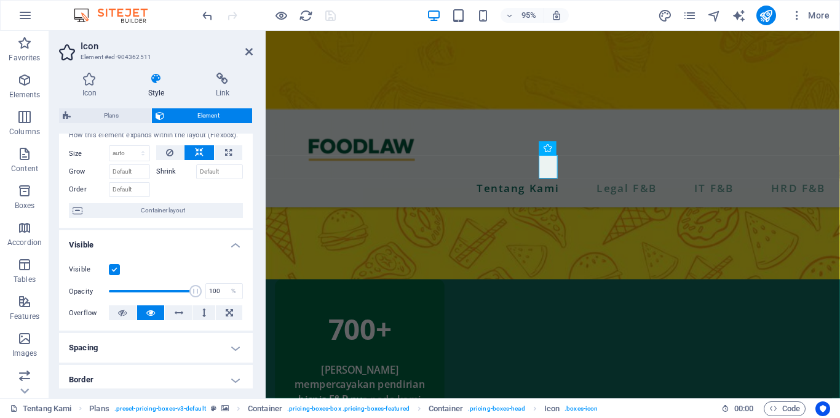
scroll to position [0, 0]
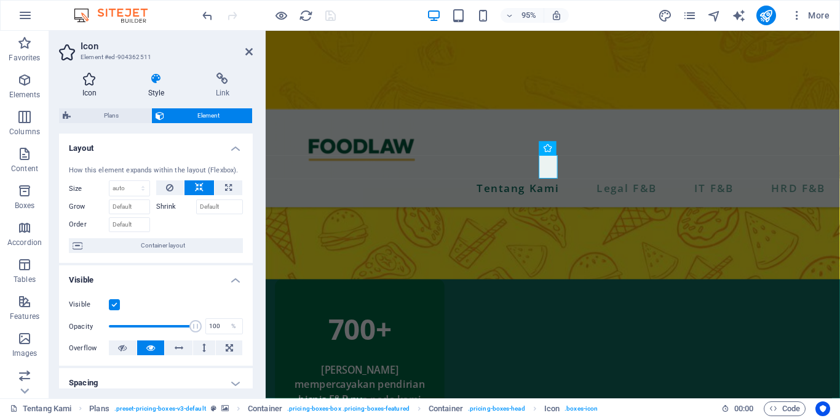
click at [98, 85] on h4 "Icon" at bounding box center [92, 86] width 66 height 26
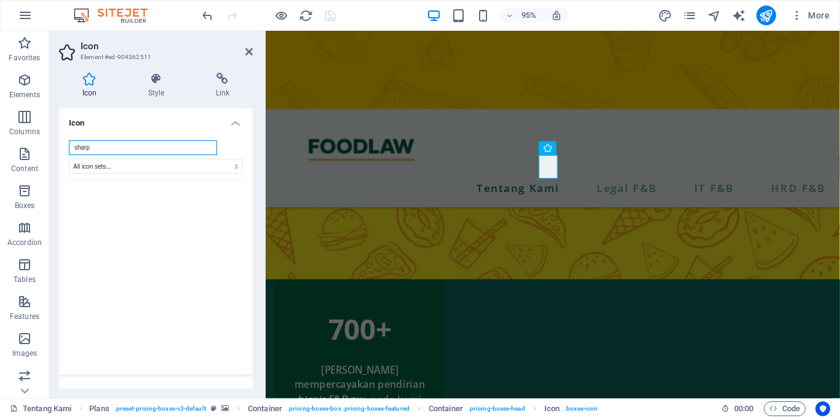
click at [213, 147] on input "sharp" at bounding box center [143, 147] width 148 height 15
click at [191, 198] on button "undefined" at bounding box center [178, 207] width 42 height 42
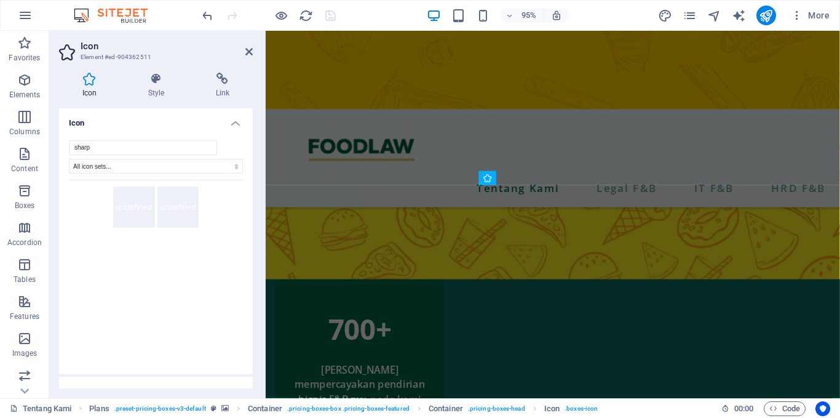
click at [120, 199] on button "undefined" at bounding box center [134, 207] width 42 height 42
click at [87, 198] on button "undefined" at bounding box center [90, 207] width 42 height 42
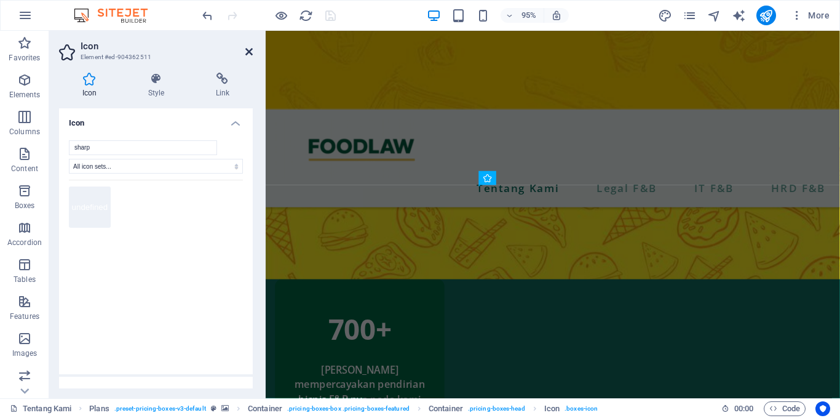
click at [246, 47] on icon at bounding box center [248, 52] width 7 height 10
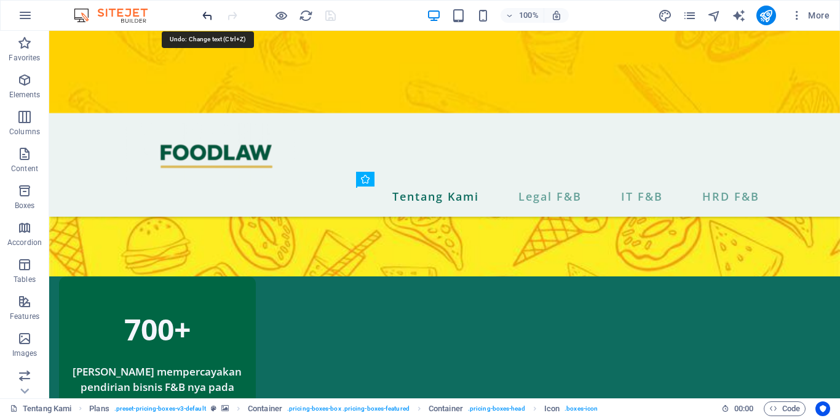
click at [202, 20] on icon "undo" at bounding box center [207, 16] width 14 height 14
click at [236, 17] on icon "redo" at bounding box center [232, 16] width 14 height 14
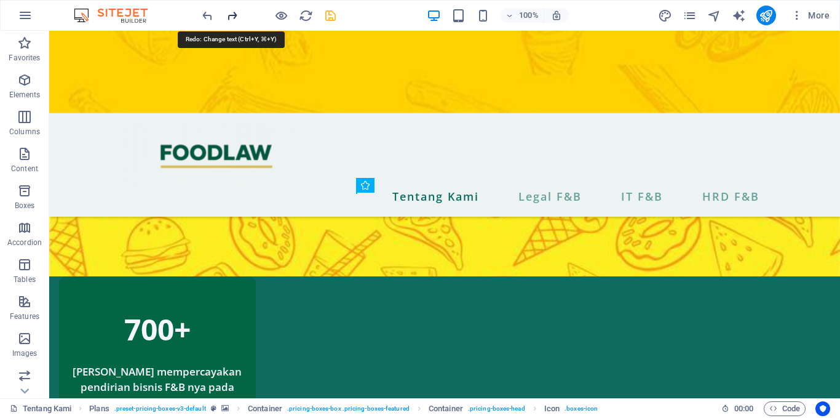
click at [236, 17] on icon "redo" at bounding box center [232, 16] width 14 height 14
click at [236, 17] on div at bounding box center [269, 16] width 138 height 20
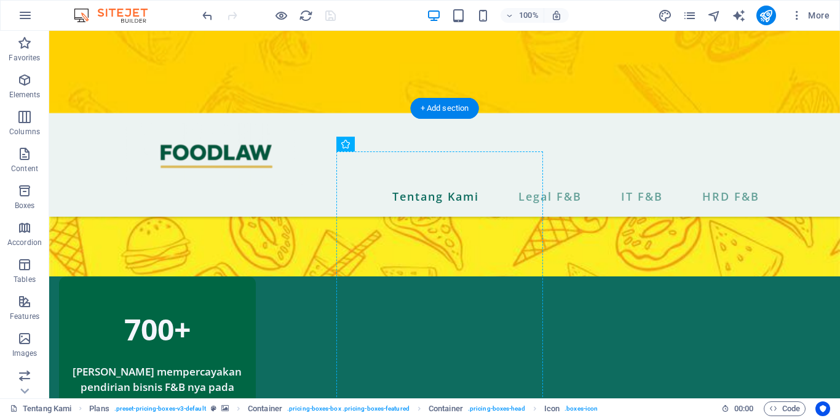
drag, startPoint x: 413, startPoint y: 212, endPoint x: 445, endPoint y: 173, distance: 50.7
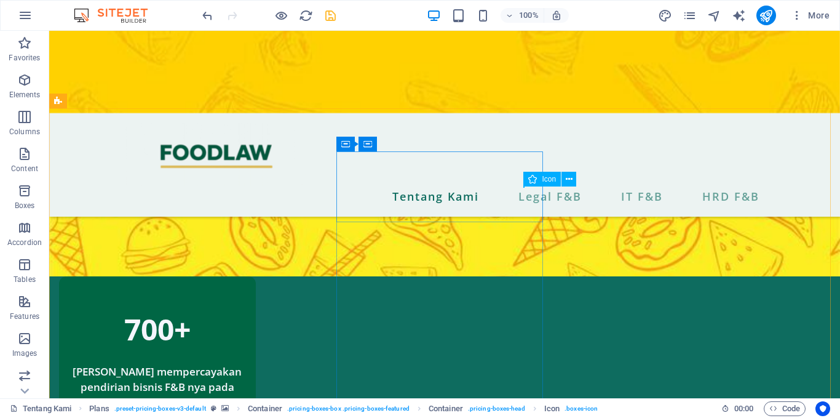
click at [535, 176] on icon at bounding box center [532, 179] width 9 height 15
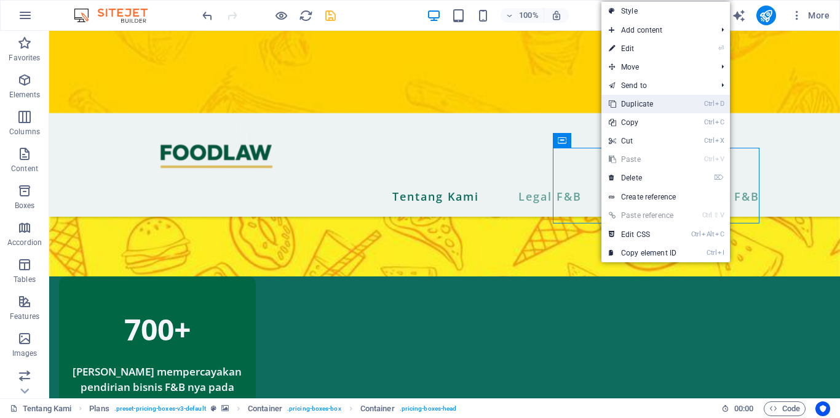
click at [657, 98] on link "Ctrl D Duplicate" at bounding box center [642, 104] width 82 height 18
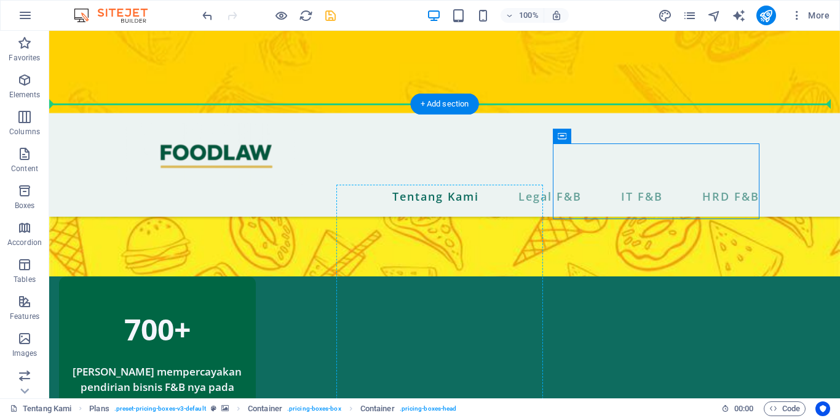
scroll to position [806, 0]
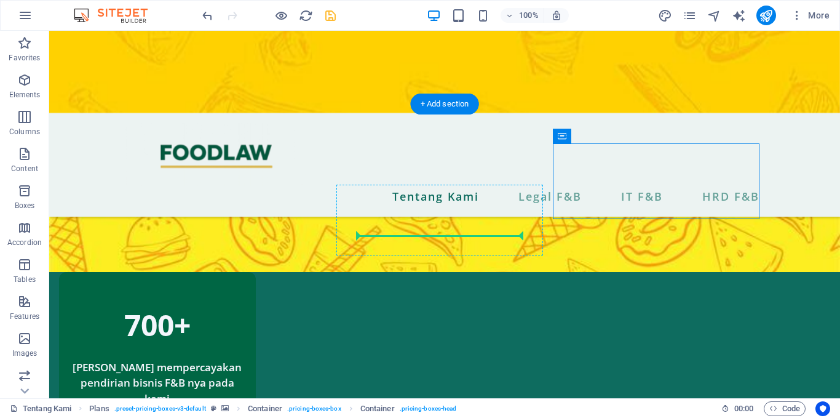
drag, startPoint x: 590, startPoint y: 161, endPoint x: 434, endPoint y: 224, distance: 167.8
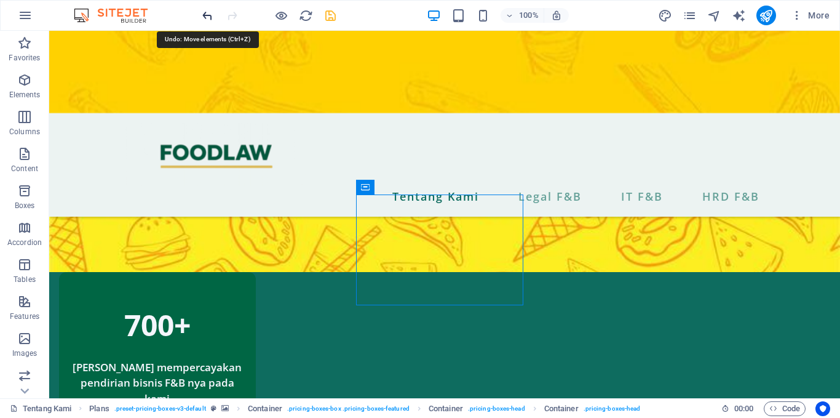
click at [204, 13] on icon "undo" at bounding box center [207, 16] width 14 height 14
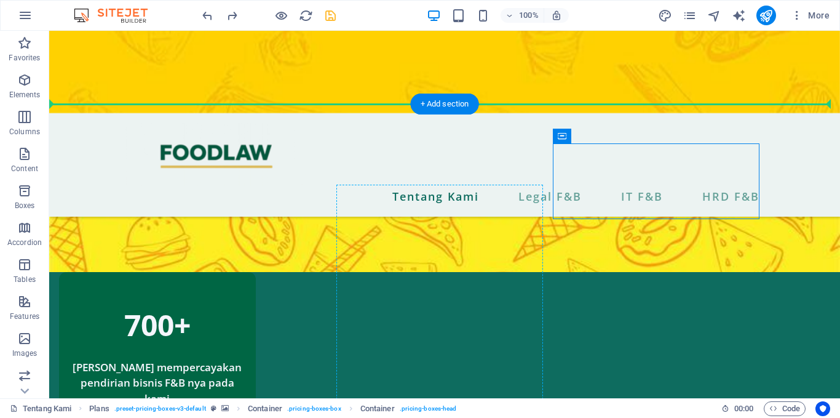
drag, startPoint x: 595, startPoint y: 173, endPoint x: 441, endPoint y: 191, distance: 155.4
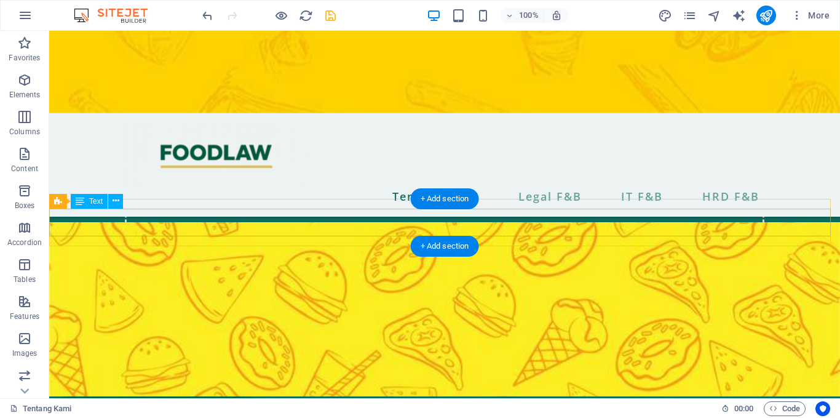
scroll to position [636, 0]
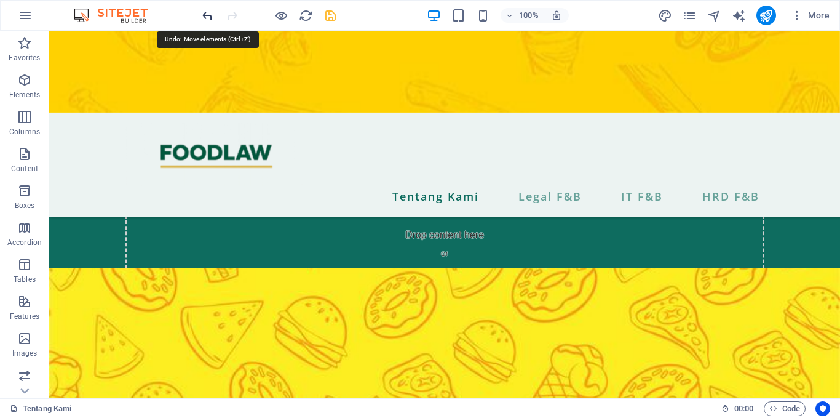
click at [208, 13] on icon "undo" at bounding box center [207, 16] width 14 height 14
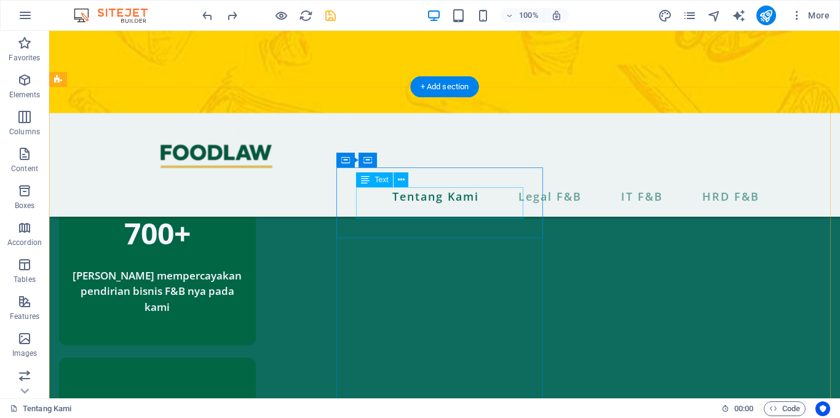
scroll to position [898, 0]
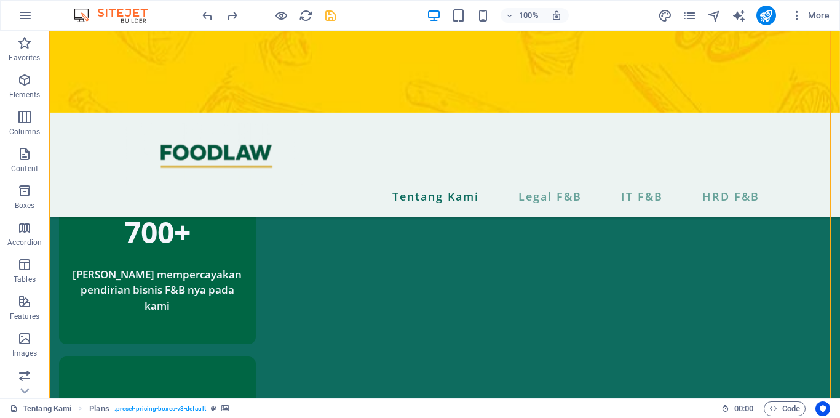
drag, startPoint x: 605, startPoint y: 155, endPoint x: 614, endPoint y: 148, distance: 11.9
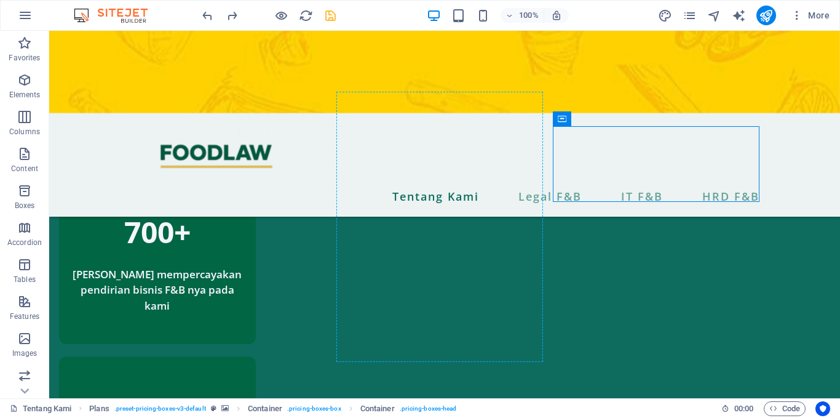
drag, startPoint x: 585, startPoint y: 135, endPoint x: 445, endPoint y: 162, distance: 143.5
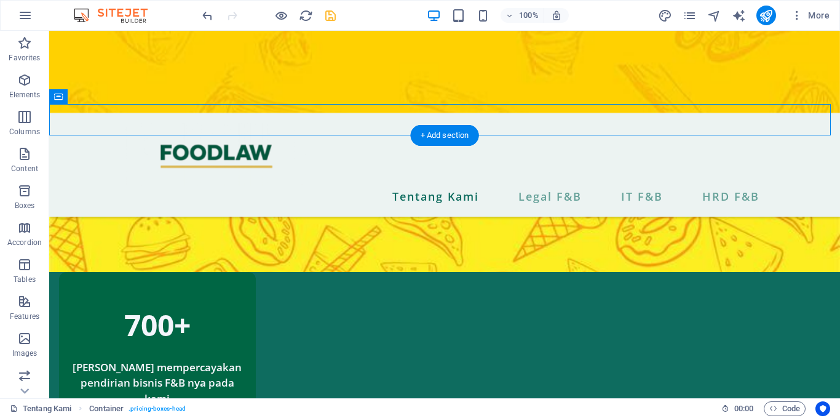
scroll to position [784, 0]
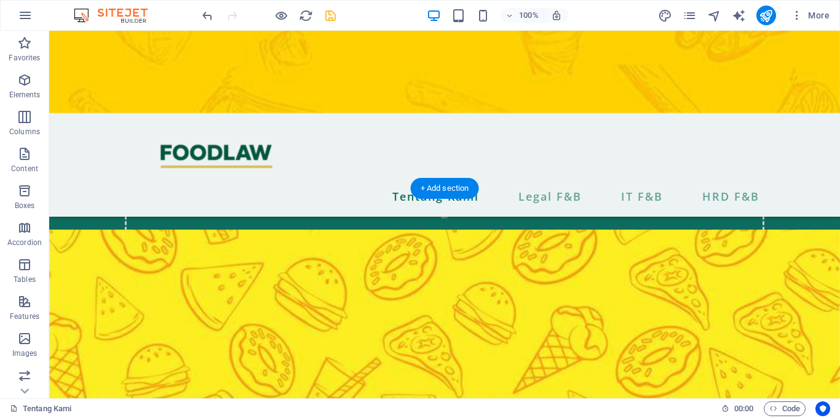
scroll to position [743, 0]
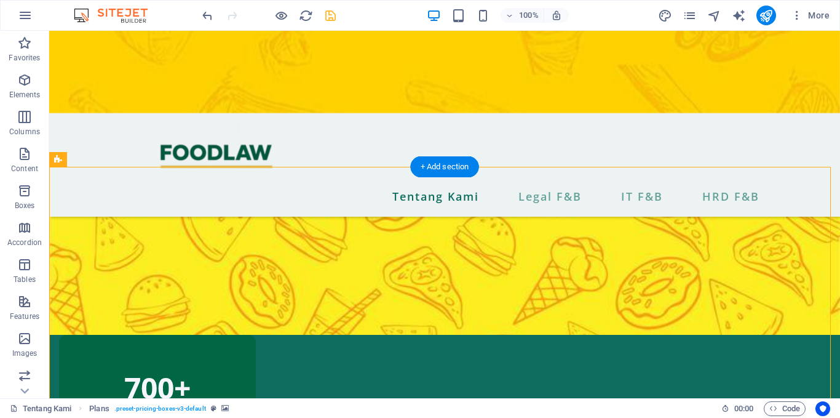
drag, startPoint x: 225, startPoint y: 236, endPoint x: 445, endPoint y: 219, distance: 220.2
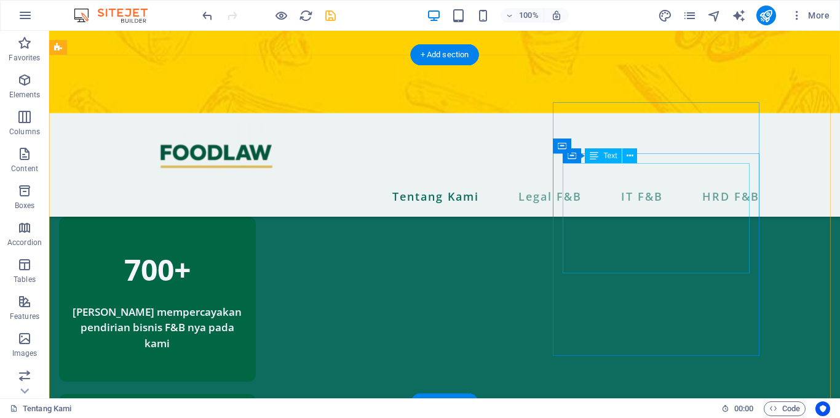
scroll to position [862, 0]
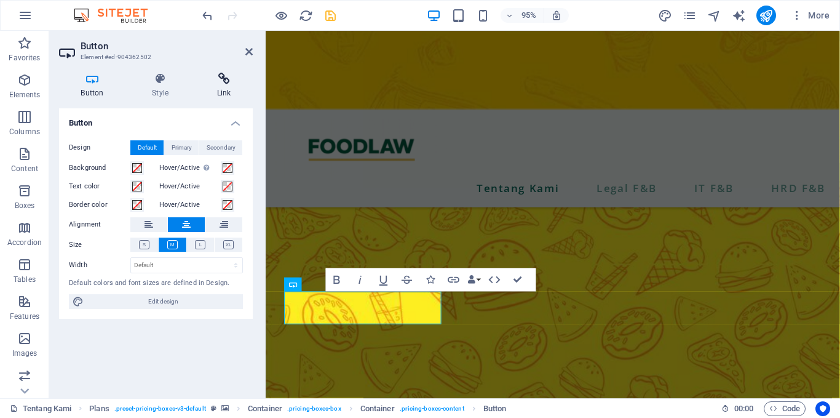
click at [228, 85] on h4 "Link" at bounding box center [224, 86] width 58 height 26
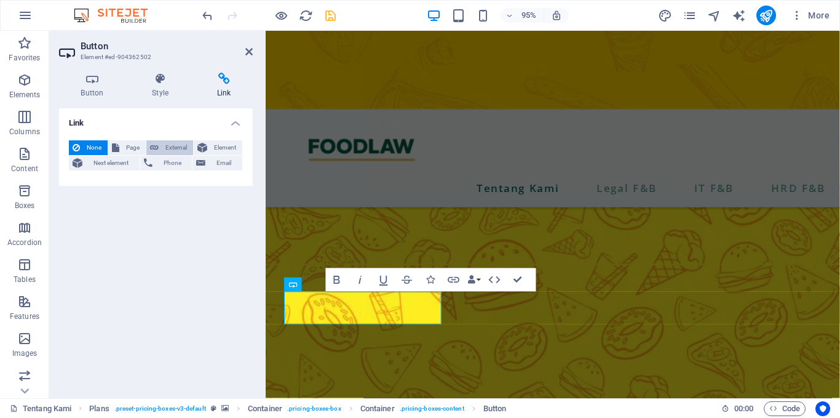
click at [183, 148] on span "External" at bounding box center [175, 147] width 27 height 15
select select "blank"
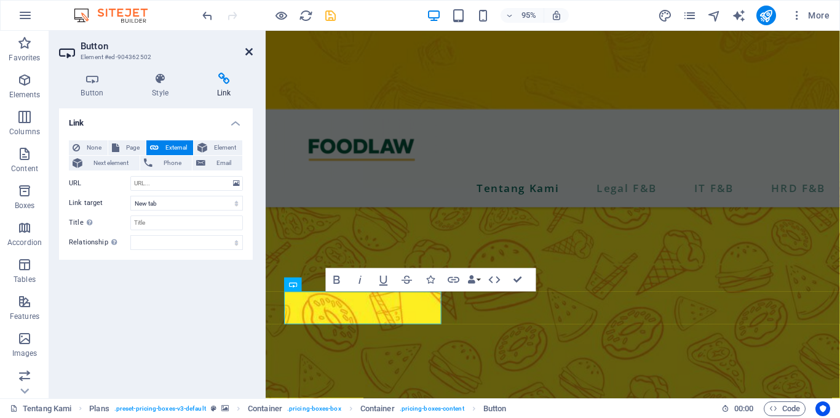
click at [249, 51] on icon at bounding box center [248, 52] width 7 height 10
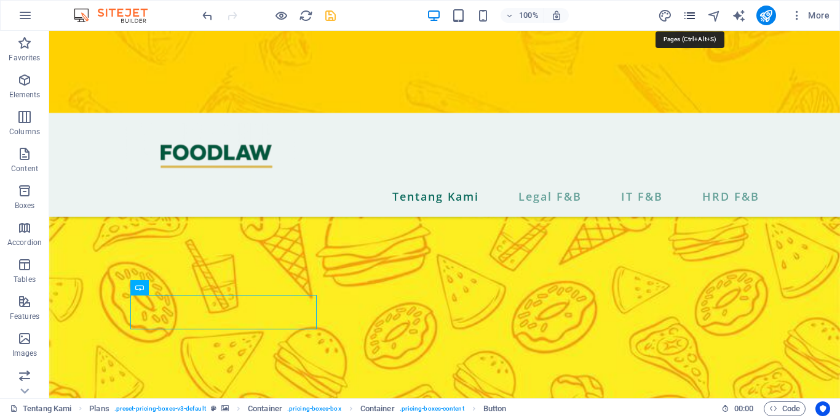
drag, startPoint x: 687, startPoint y: 12, endPoint x: 697, endPoint y: 15, distance: 11.1
click at [697, 15] on span "pages" at bounding box center [690, 16] width 15 height 14
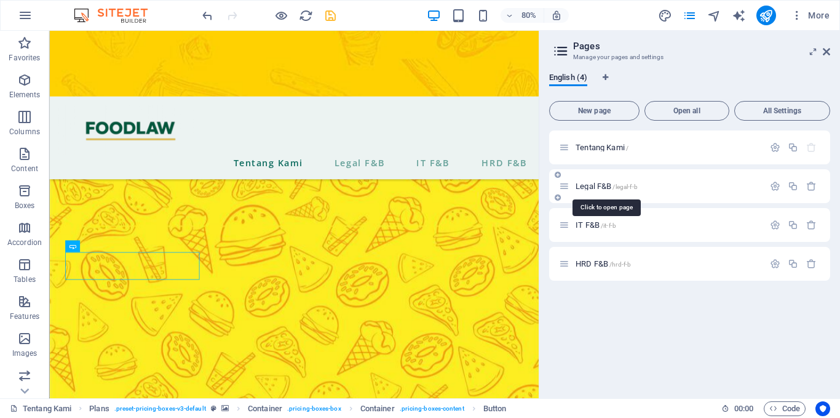
click at [618, 184] on span "/legal-f-b" at bounding box center [625, 186] width 25 height 7
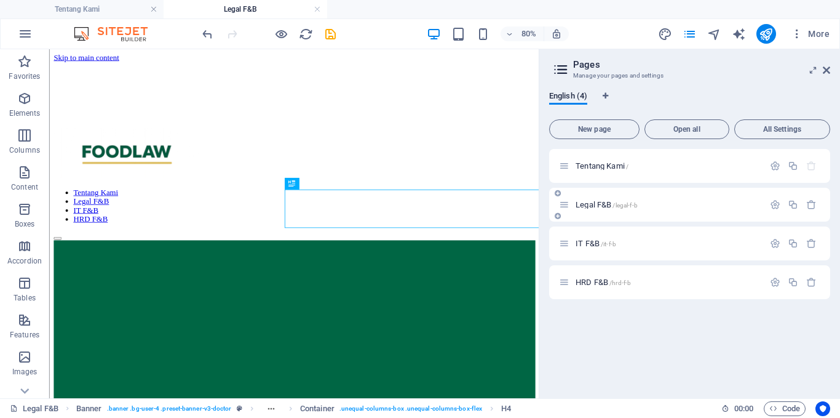
scroll to position [0, 0]
click at [600, 163] on span "Tentang Kami /" at bounding box center [602, 165] width 53 height 9
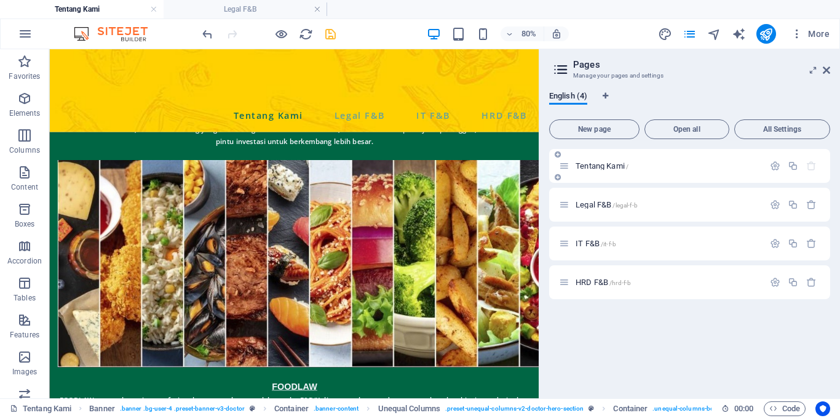
scroll to position [862, 0]
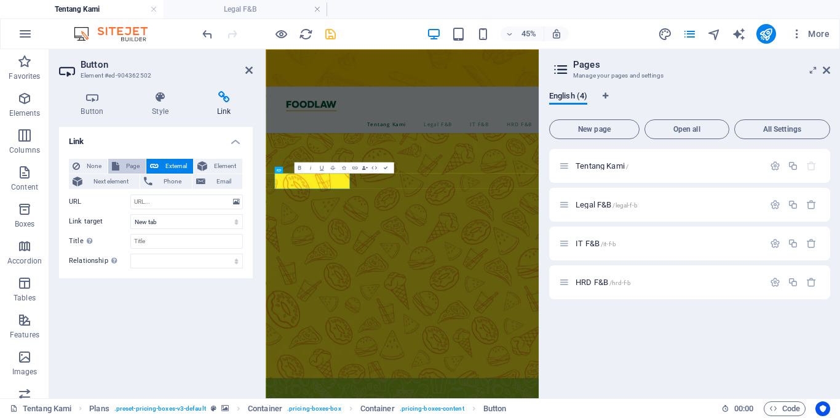
click at [123, 168] on span "Page" at bounding box center [132, 166] width 19 height 15
select select
click at [159, 201] on select "Tentang Kami Legal F&amp;B IT F&amp;B HRD F&amp;B" at bounding box center [186, 201] width 113 height 15
select select "1"
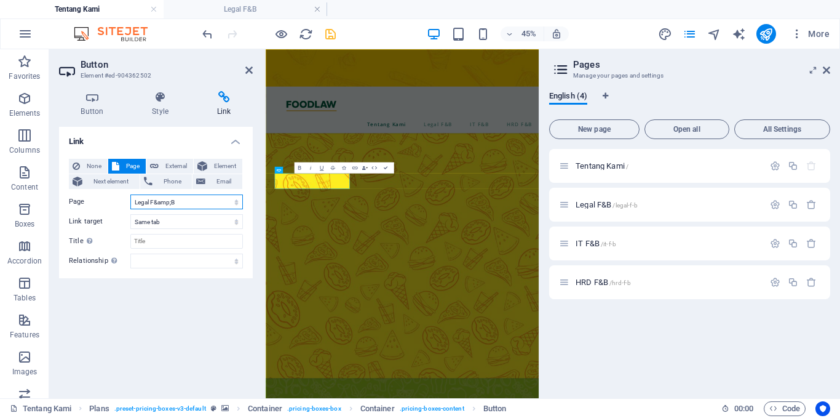
click at [130, 194] on select "Tentang Kami Legal F&amp;B IT F&amp;B HRD F&amp;B" at bounding box center [186, 201] width 113 height 15
click at [247, 71] on icon at bounding box center [248, 70] width 7 height 10
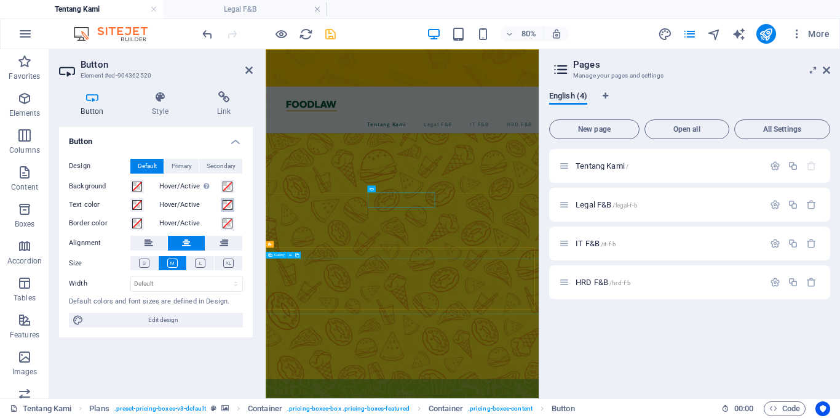
scroll to position [845, 0]
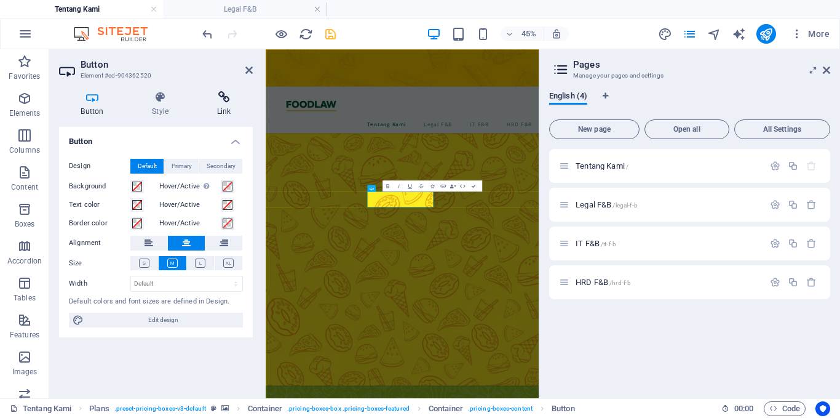
click at [210, 100] on icon at bounding box center [224, 97] width 58 height 12
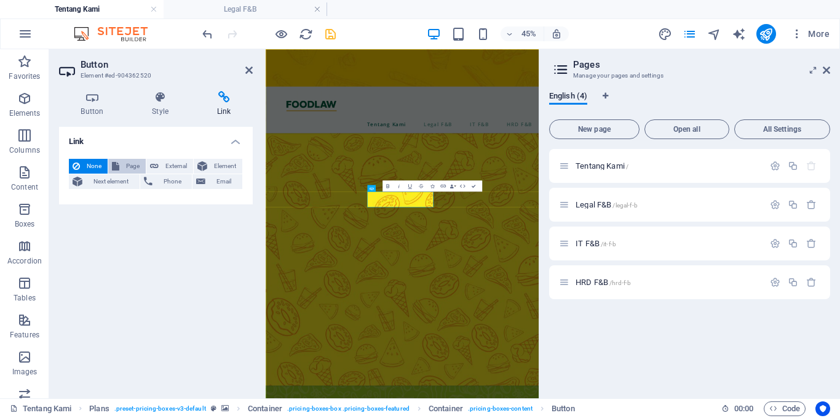
click at [129, 169] on span "Page" at bounding box center [132, 166] width 19 height 15
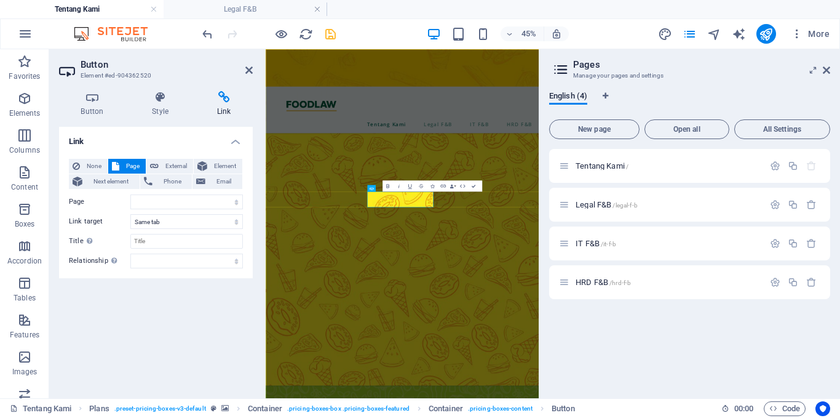
click at [149, 209] on div "None Page External Element Next element Phone Email Page Tentang Kami Legal F&a…" at bounding box center [156, 213] width 174 height 109
click at [173, 202] on select "Tentang Kami Legal F&amp;B IT F&amp;B HRD F&amp;B" at bounding box center [186, 201] width 113 height 15
select select "2"
click at [130, 194] on select "Tentang Kami Legal F&amp;B IT F&amp;B HRD F&amp;B" at bounding box center [186, 201] width 113 height 15
click at [178, 315] on div "Link None Page External Element Next element Phone Email Page Tentang Kami Lega…" at bounding box center [156, 257] width 194 height 261
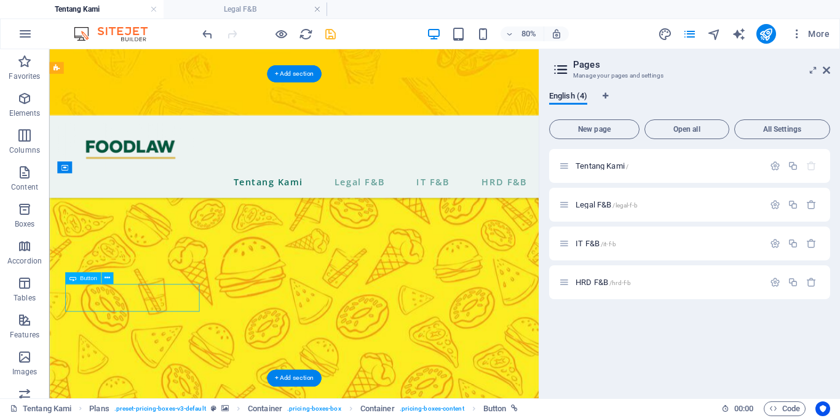
select select "1"
select select
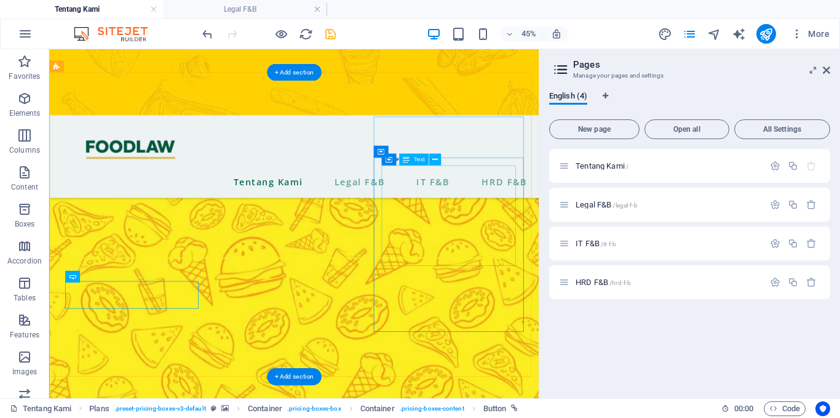
scroll to position [847, 0]
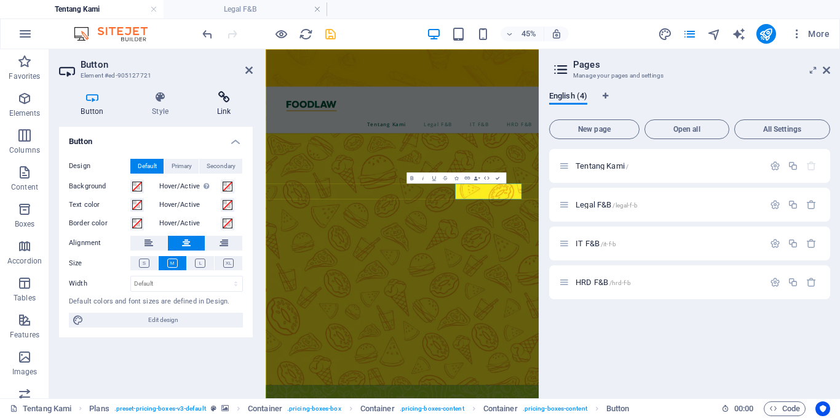
click at [207, 106] on h4 "Link" at bounding box center [224, 104] width 58 height 26
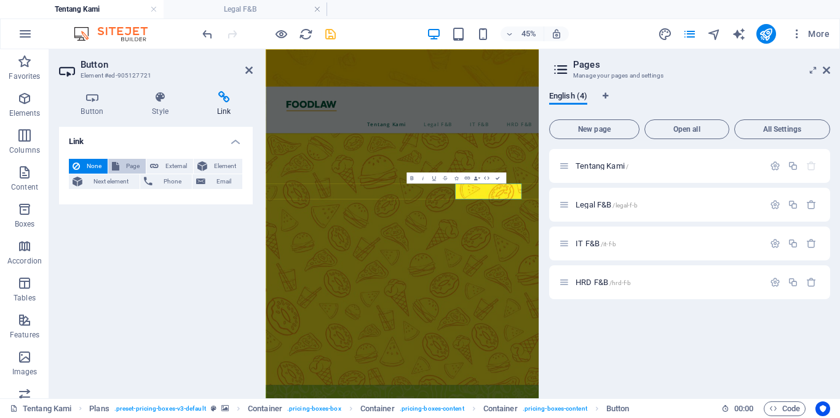
click at [125, 166] on span "Page" at bounding box center [132, 166] width 19 height 15
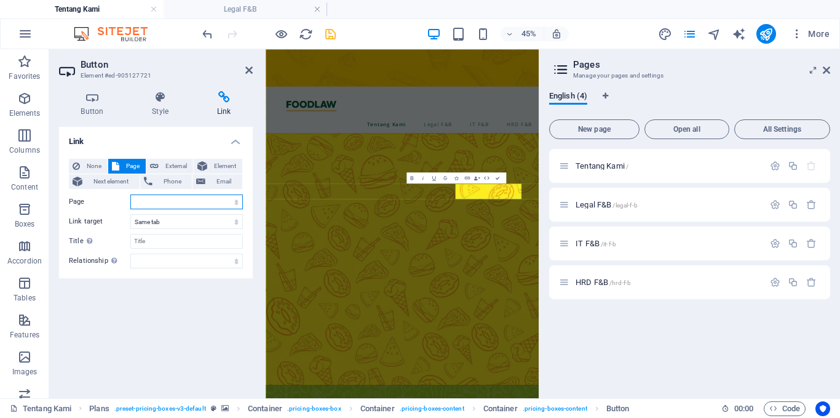
click at [200, 202] on select "Tentang Kami Legal F&amp;B IT F&amp;B HRD F&amp;B" at bounding box center [186, 201] width 113 height 15
select select "3"
click at [130, 194] on select "Tentang Kami Legal F&amp;B IT F&amp;B HRD F&amp;B" at bounding box center [186, 201] width 113 height 15
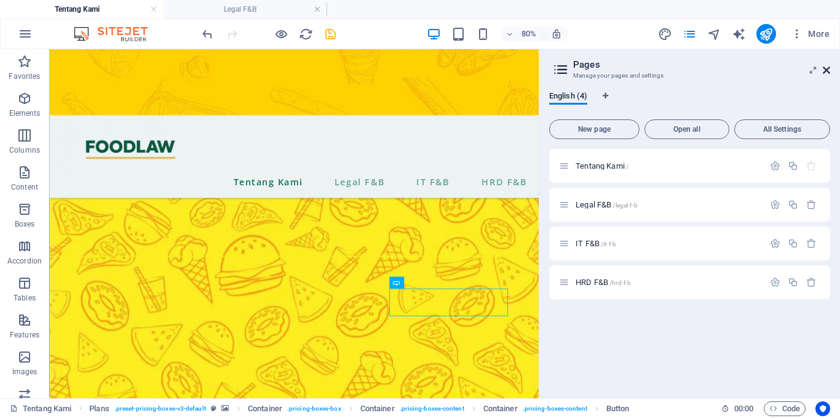
click at [823, 74] on icon at bounding box center [826, 70] width 7 height 10
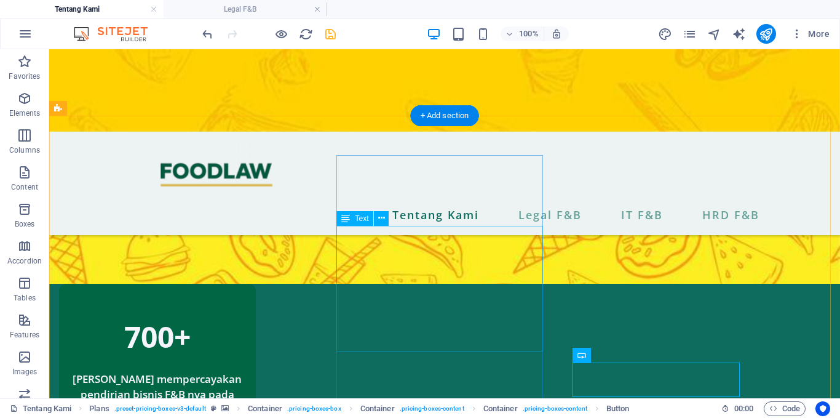
scroll to position [913, 0]
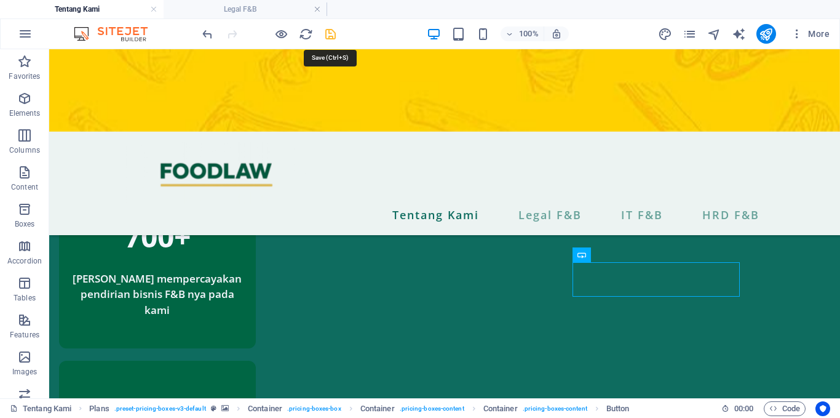
click at [337, 34] on icon "save" at bounding box center [330, 34] width 14 height 14
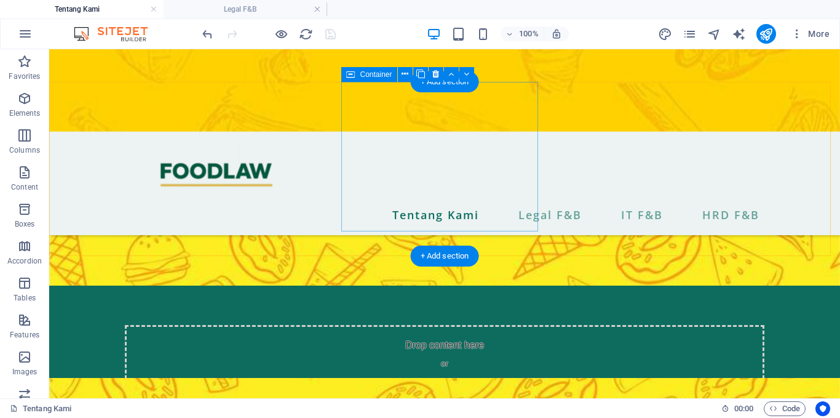
scroll to position [672, 0]
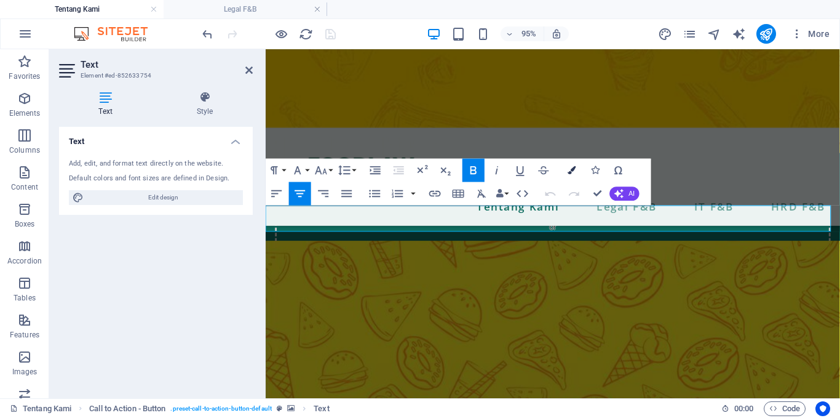
click at [571, 175] on button "Colors" at bounding box center [572, 170] width 22 height 23
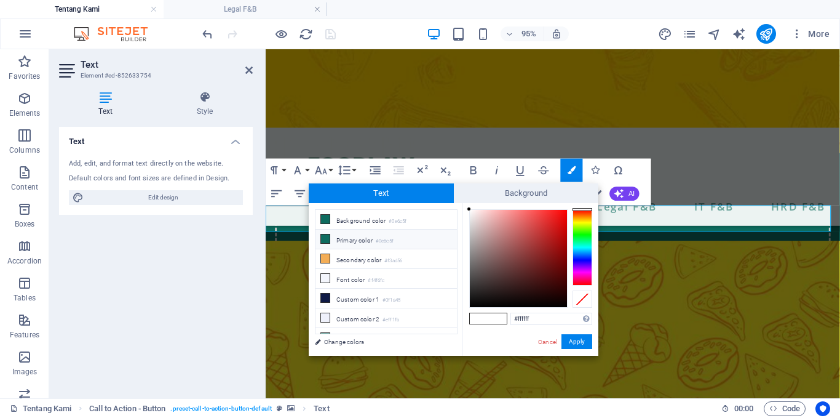
click at [344, 242] on li "Primary color #0e6c5f" at bounding box center [385, 239] width 141 height 20
type input "#0e6c5f"
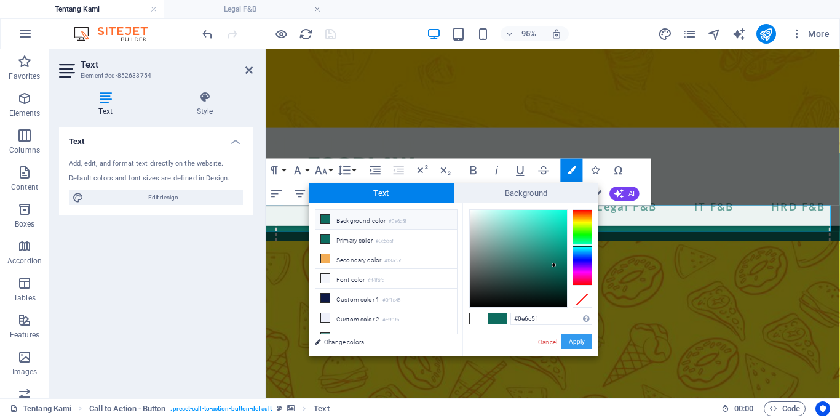
click at [575, 341] on button "Apply" at bounding box center [576, 341] width 31 height 15
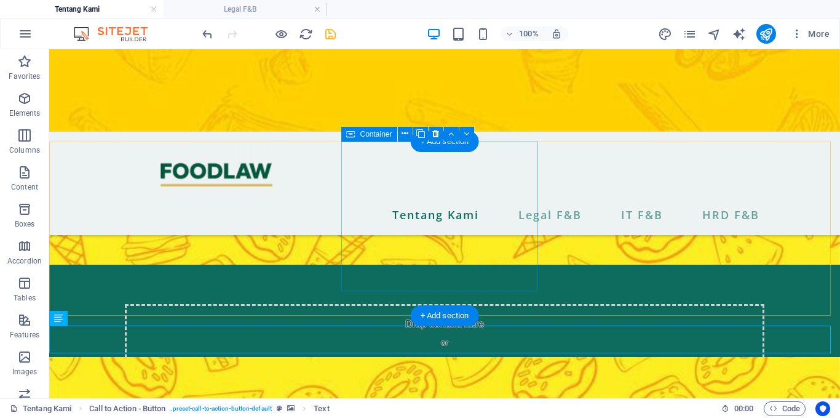
scroll to position [565, 0]
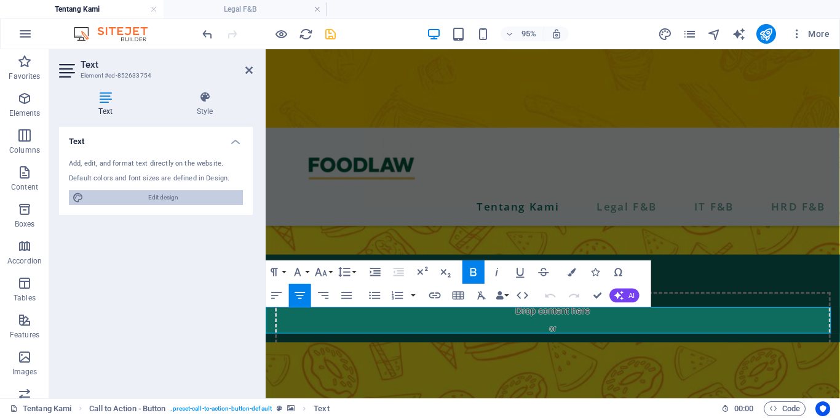
click at [148, 198] on span "Edit design" at bounding box center [163, 197] width 152 height 15
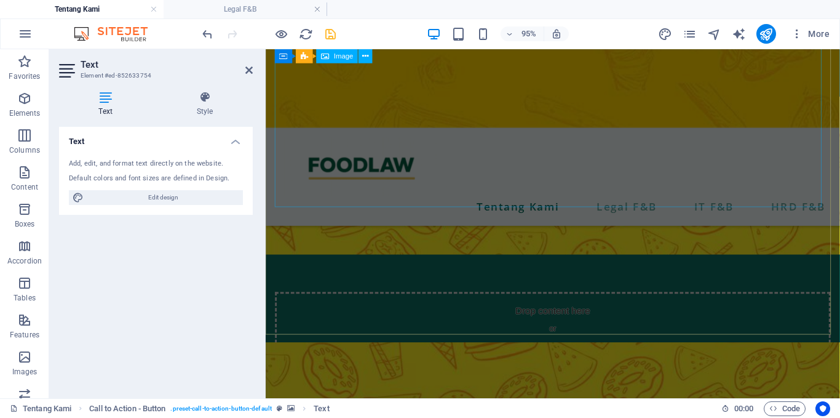
scroll to position [244, 0]
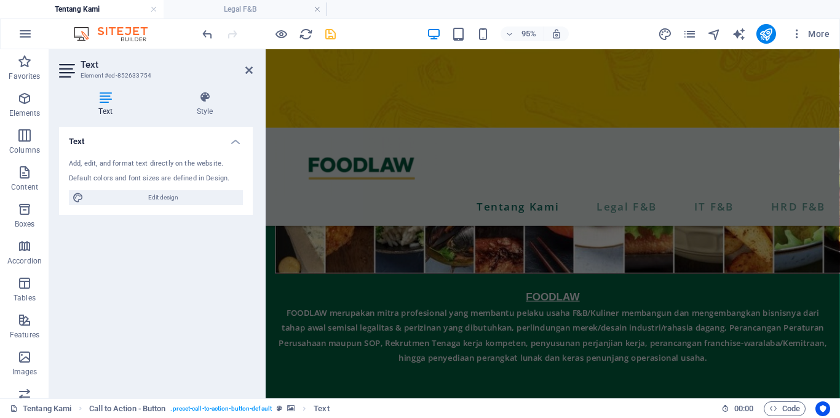
click at [247, 77] on header "Text Element #ed-852633754" at bounding box center [156, 65] width 194 height 32
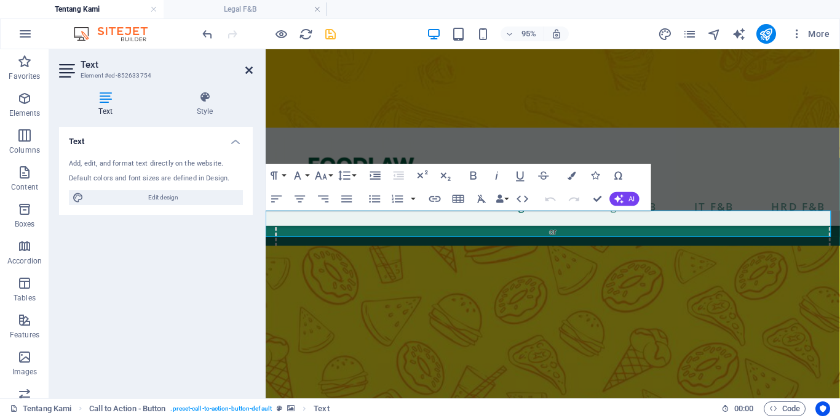
click at [248, 71] on icon at bounding box center [248, 70] width 7 height 10
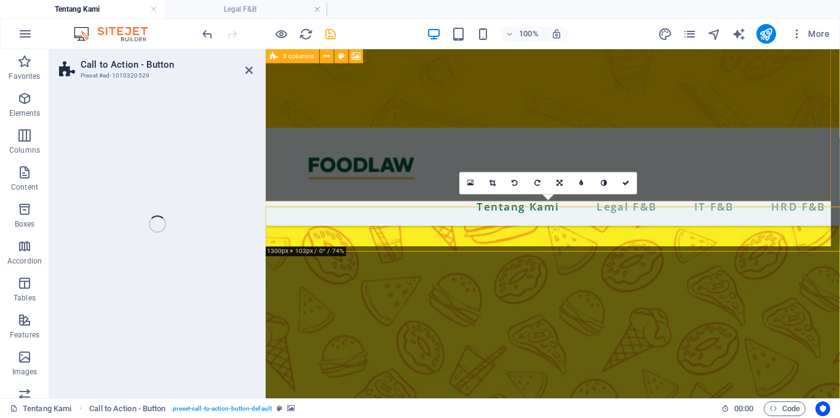
select select "%"
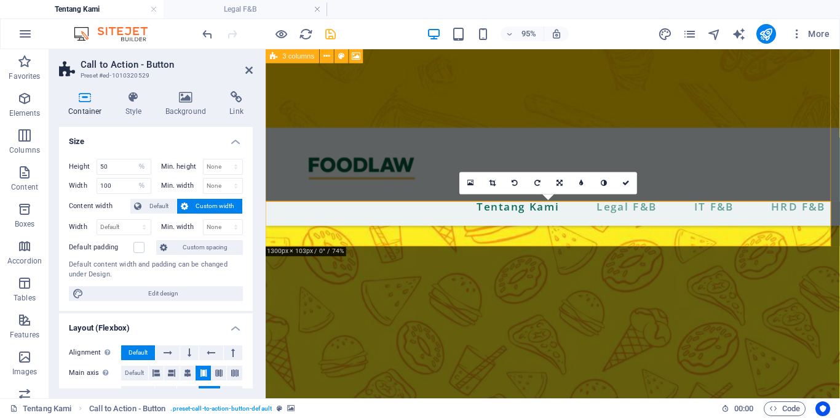
scroll to position [666, 0]
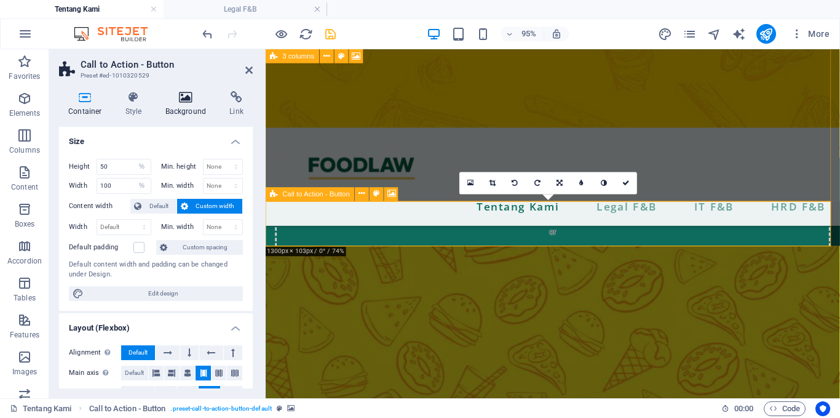
click at [192, 100] on icon at bounding box center [186, 97] width 60 height 12
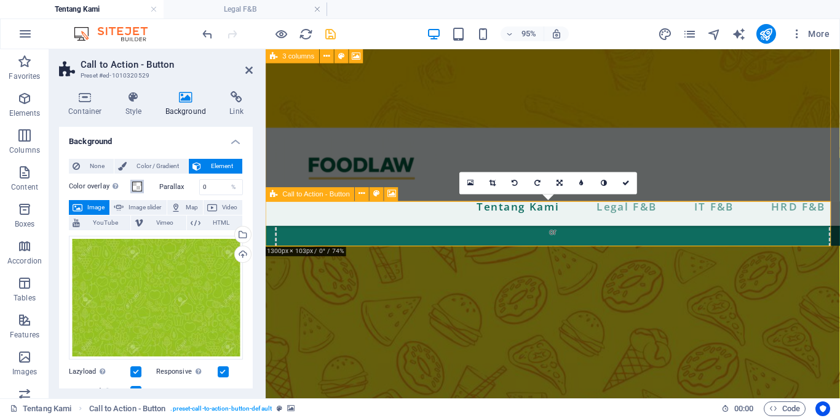
click at [138, 187] on span at bounding box center [137, 186] width 10 height 10
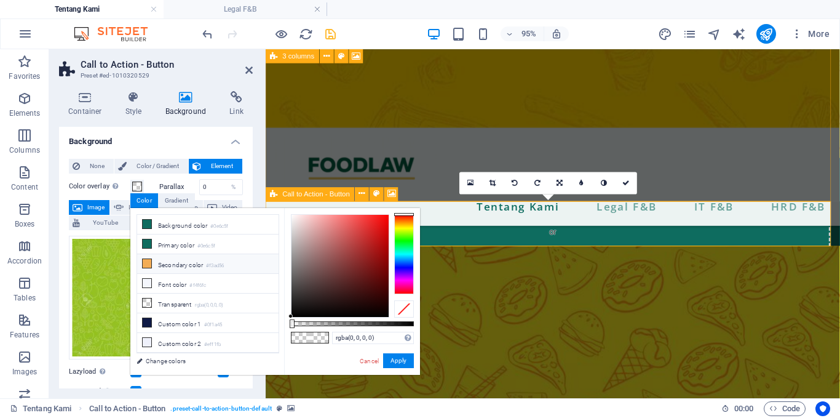
click at [170, 260] on li "Secondary color #f3ad56" at bounding box center [207, 264] width 141 height 20
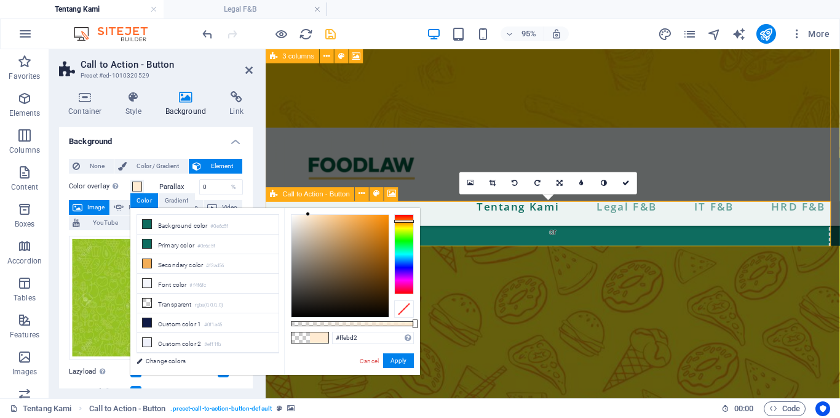
drag, startPoint x: 354, startPoint y: 216, endPoint x: 308, endPoint y: 212, distance: 45.7
click at [308, 212] on div at bounding box center [308, 214] width 4 height 4
click at [175, 296] on li "Transparent rgba(0,0,0,.0)" at bounding box center [207, 303] width 141 height 20
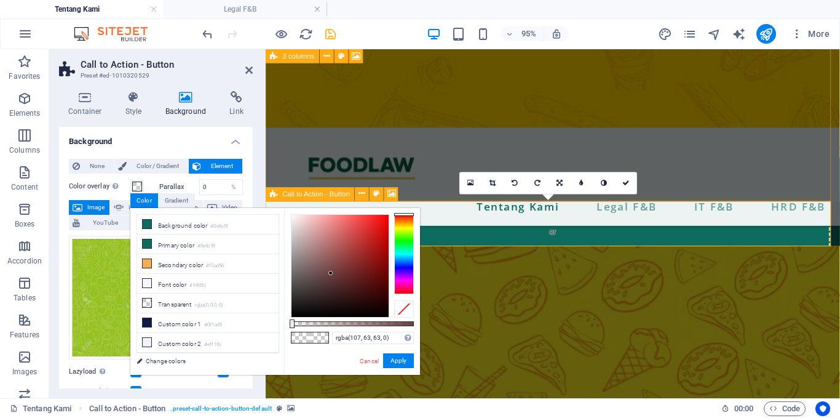
drag, startPoint x: 290, startPoint y: 314, endPoint x: 331, endPoint y: 273, distance: 57.4
click at [331, 273] on div at bounding box center [330, 273] width 4 height 4
type input "rgba(204, 55, 55, 0)"
drag, startPoint x: 331, startPoint y: 273, endPoint x: 362, endPoint y: 234, distance: 49.5
click at [362, 234] on div at bounding box center [361, 234] width 4 height 4
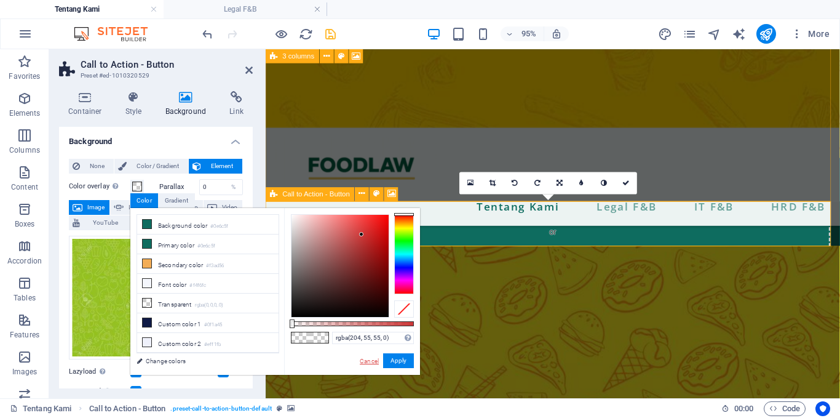
click at [371, 361] on link "Cancel" at bounding box center [370, 360] width 22 height 9
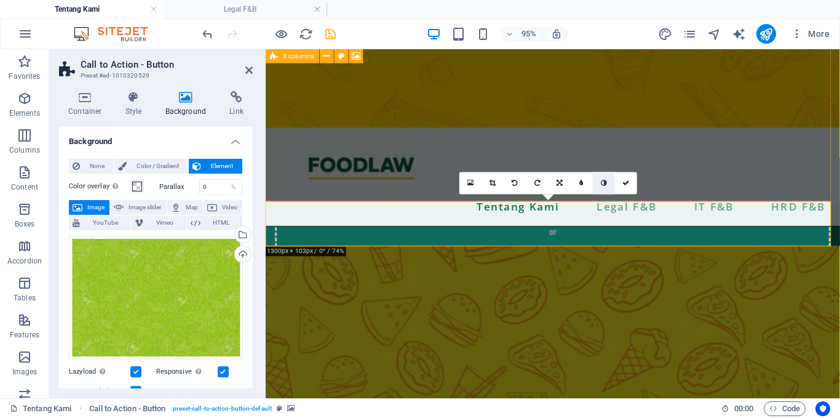
click at [603, 180] on icon at bounding box center [604, 183] width 6 height 7
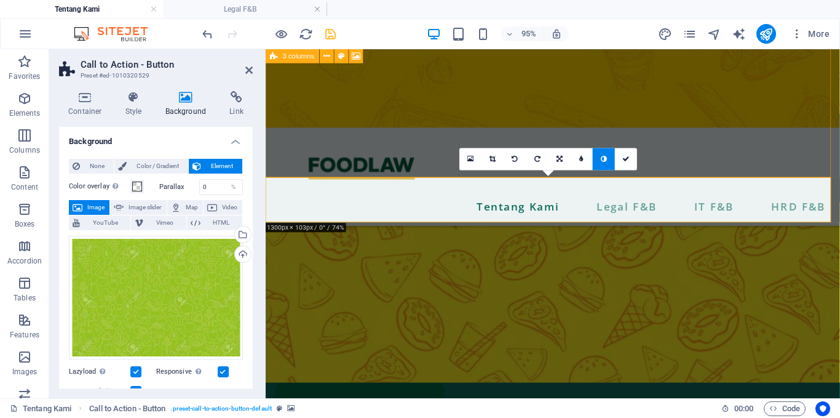
scroll to position [691, 0]
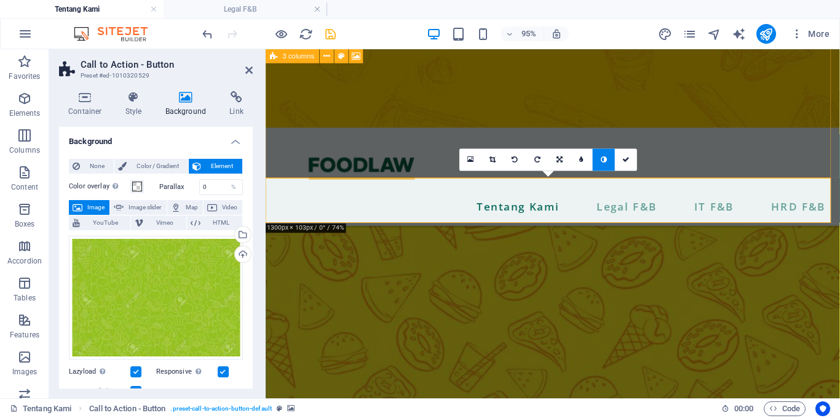
click at [603, 152] on link at bounding box center [604, 159] width 22 height 22
click at [600, 164] on link at bounding box center [604, 159] width 22 height 22
click at [625, 154] on link at bounding box center [626, 159] width 22 height 22
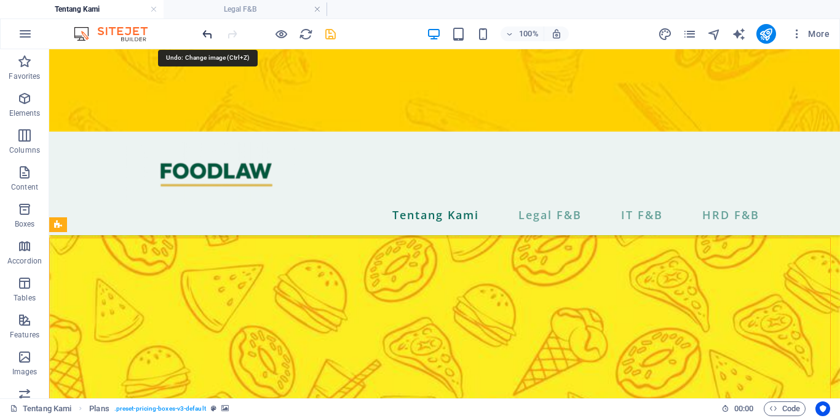
click at [202, 36] on icon "undo" at bounding box center [207, 34] width 14 height 14
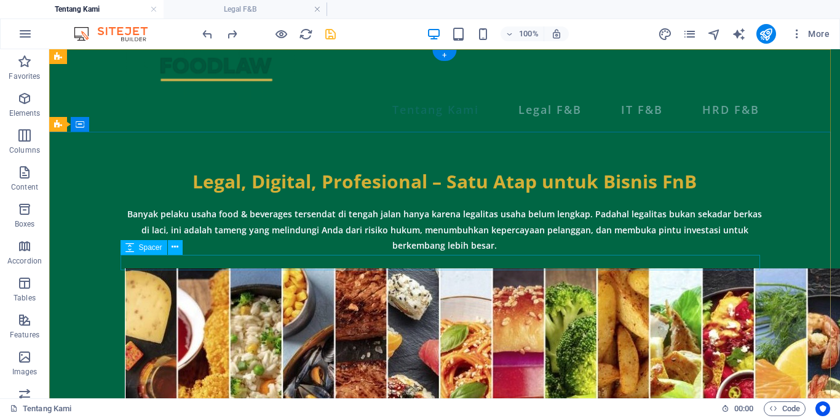
scroll to position [0, 0]
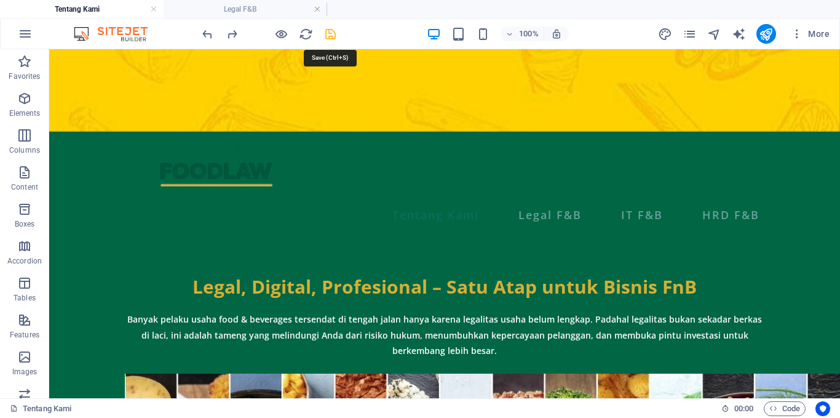
click at [333, 34] on icon "save" at bounding box center [330, 34] width 14 height 14
drag, startPoint x: 569, startPoint y: 37, endPoint x: 739, endPoint y: 38, distance: 170.4
click at [739, 38] on div "100% More" at bounding box center [517, 34] width 635 height 20
click at [766, 38] on icon "publish" at bounding box center [766, 34] width 14 height 14
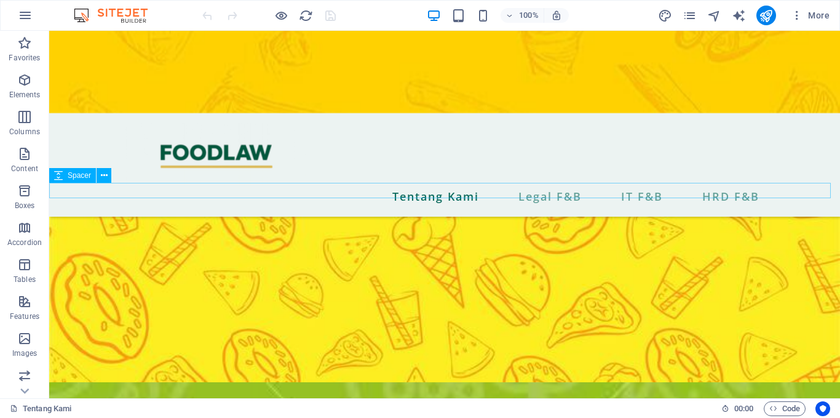
scroll to position [1296, 0]
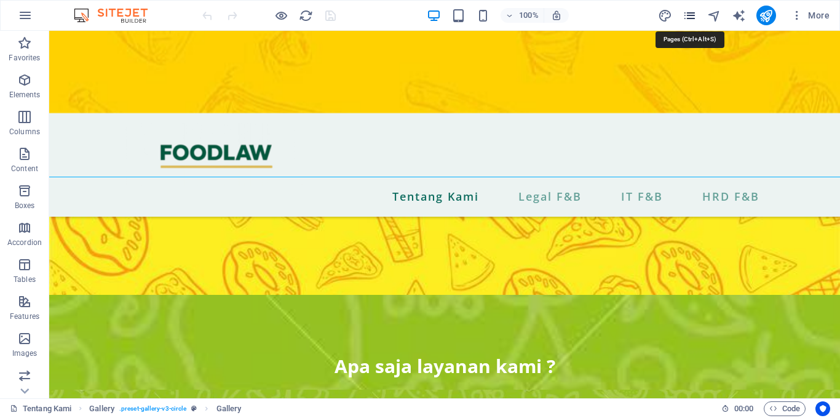
click at [694, 17] on icon "pages" at bounding box center [690, 16] width 14 height 14
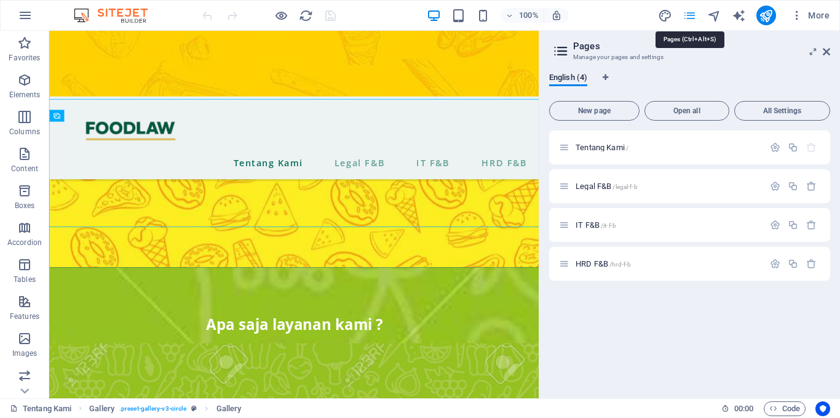
scroll to position [1197, 0]
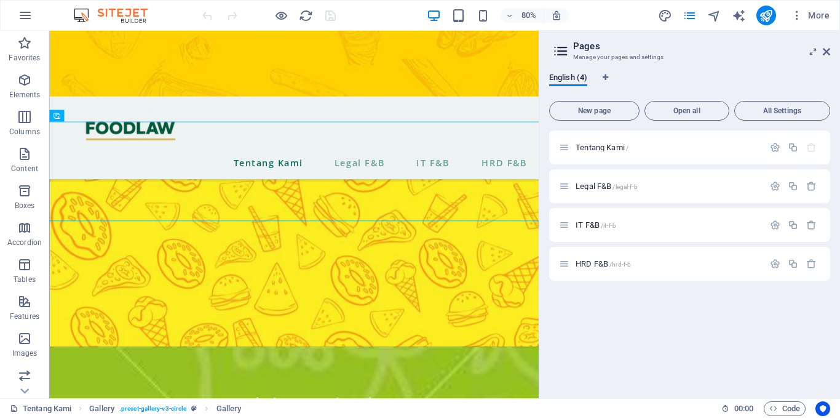
click at [691, 28] on div "80% More" at bounding box center [420, 16] width 839 height 30
click at [690, 16] on icon "pages" at bounding box center [690, 16] width 14 height 14
click at [688, 21] on icon "pages" at bounding box center [690, 16] width 14 height 14
click at [592, 184] on span "Legal F&B /legal-f-b" at bounding box center [607, 185] width 62 height 9
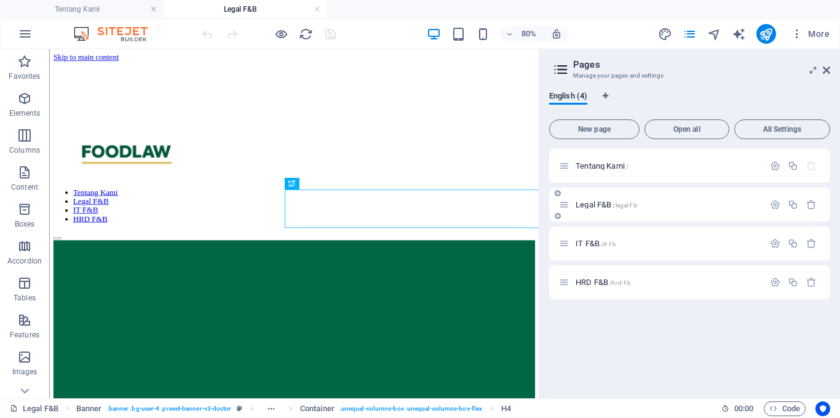
scroll to position [0, 0]
click at [827, 68] on icon at bounding box center [826, 70] width 7 height 10
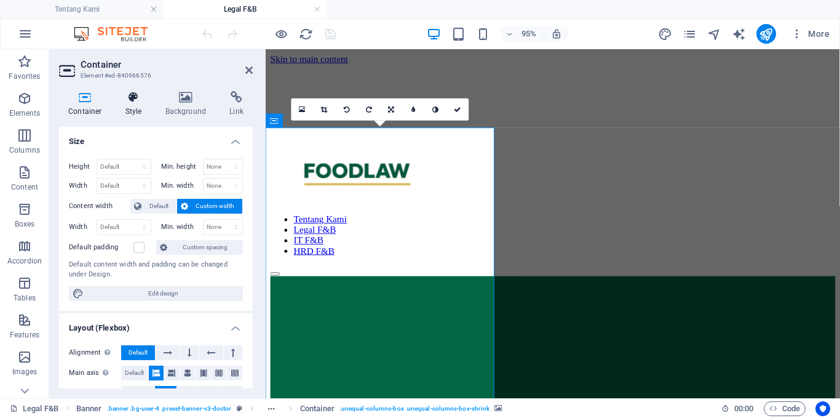
click at [129, 100] on icon at bounding box center [133, 97] width 35 height 12
